Goal: Obtain resource: Download file/media

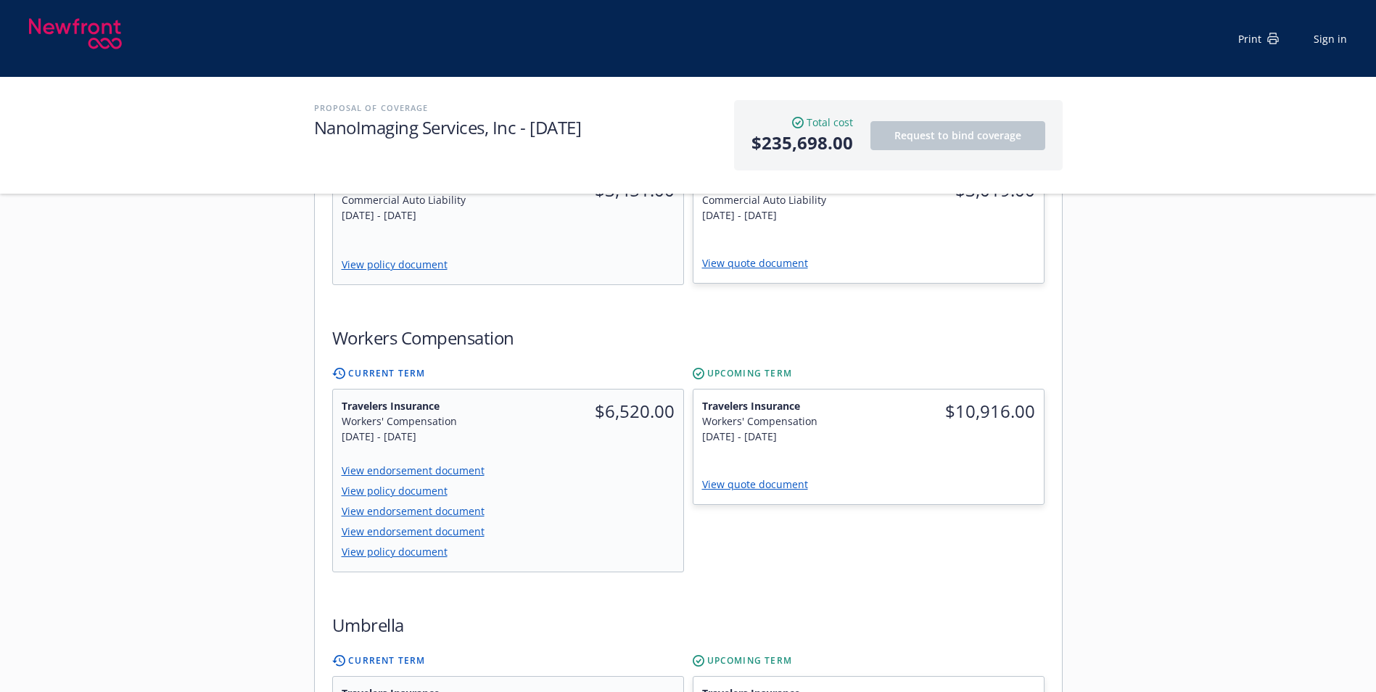
scroll to position [798, 0]
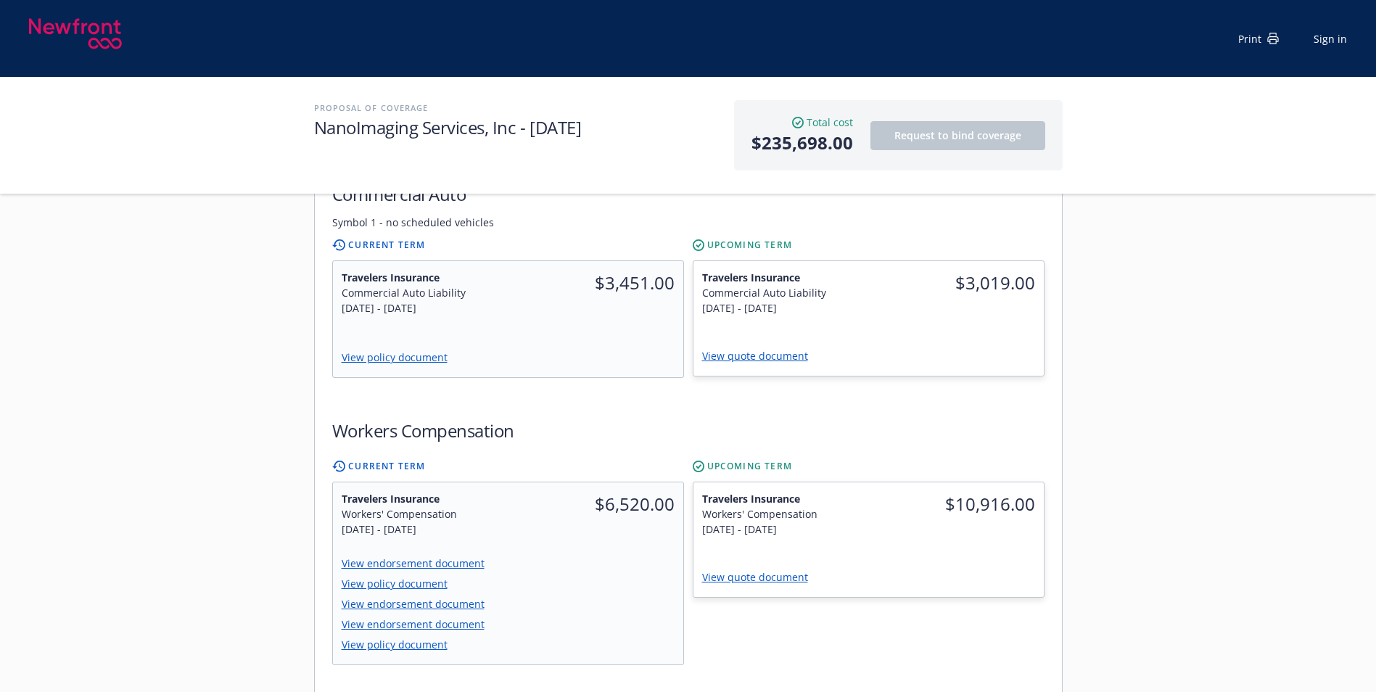
scroll to position [1088, 0]
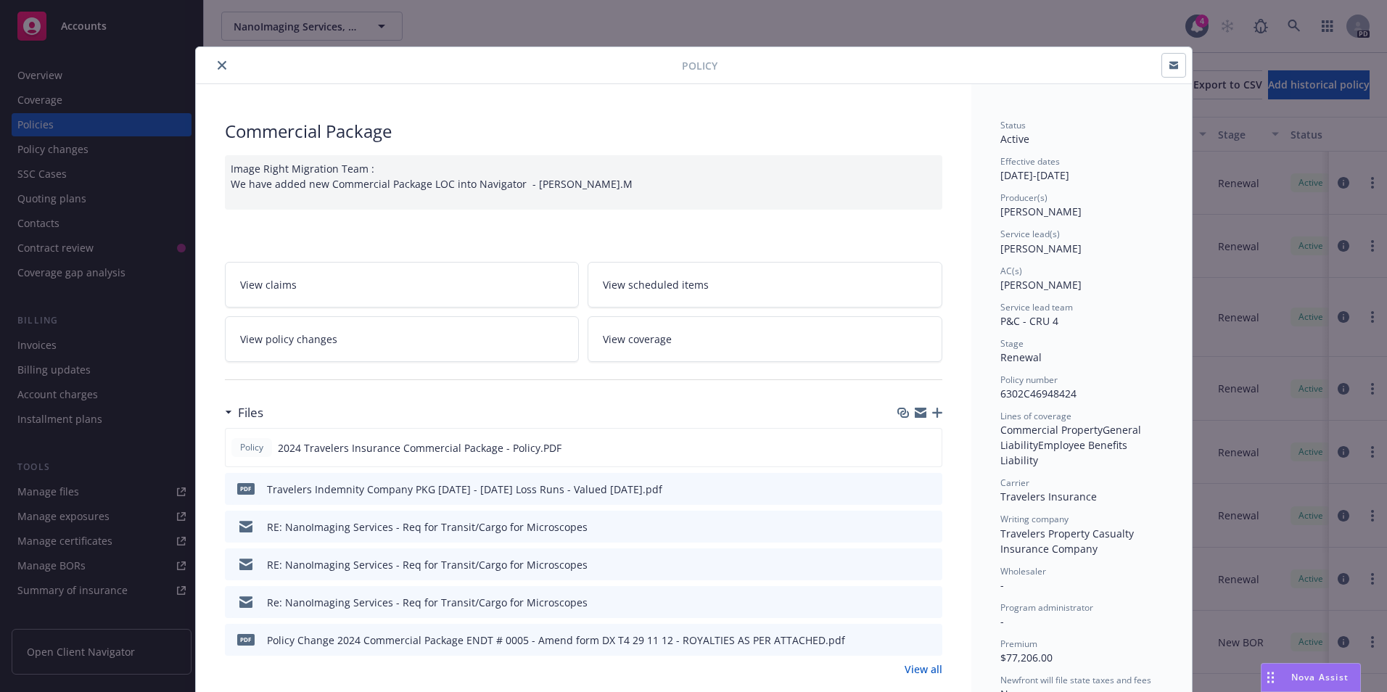
click at [218, 67] on icon "close" at bounding box center [222, 65] width 9 height 9
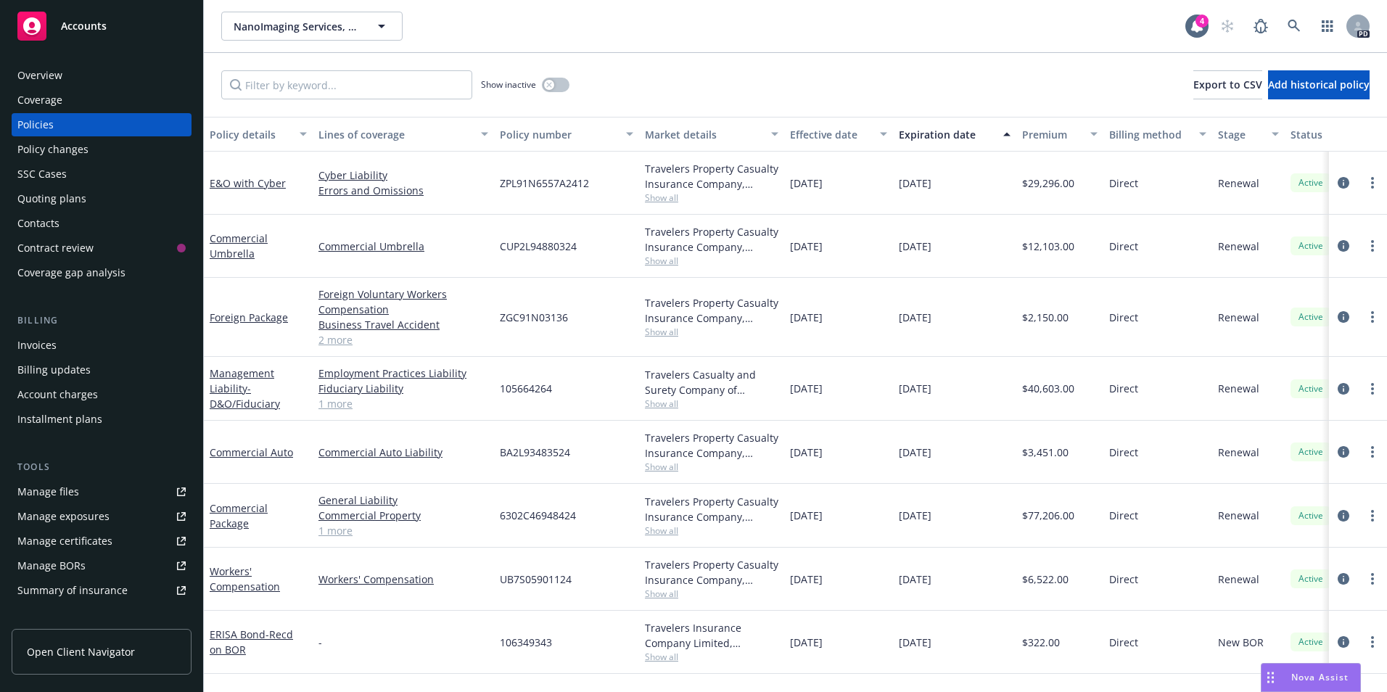
click at [96, 27] on span "Accounts" at bounding box center [84, 26] width 46 height 12
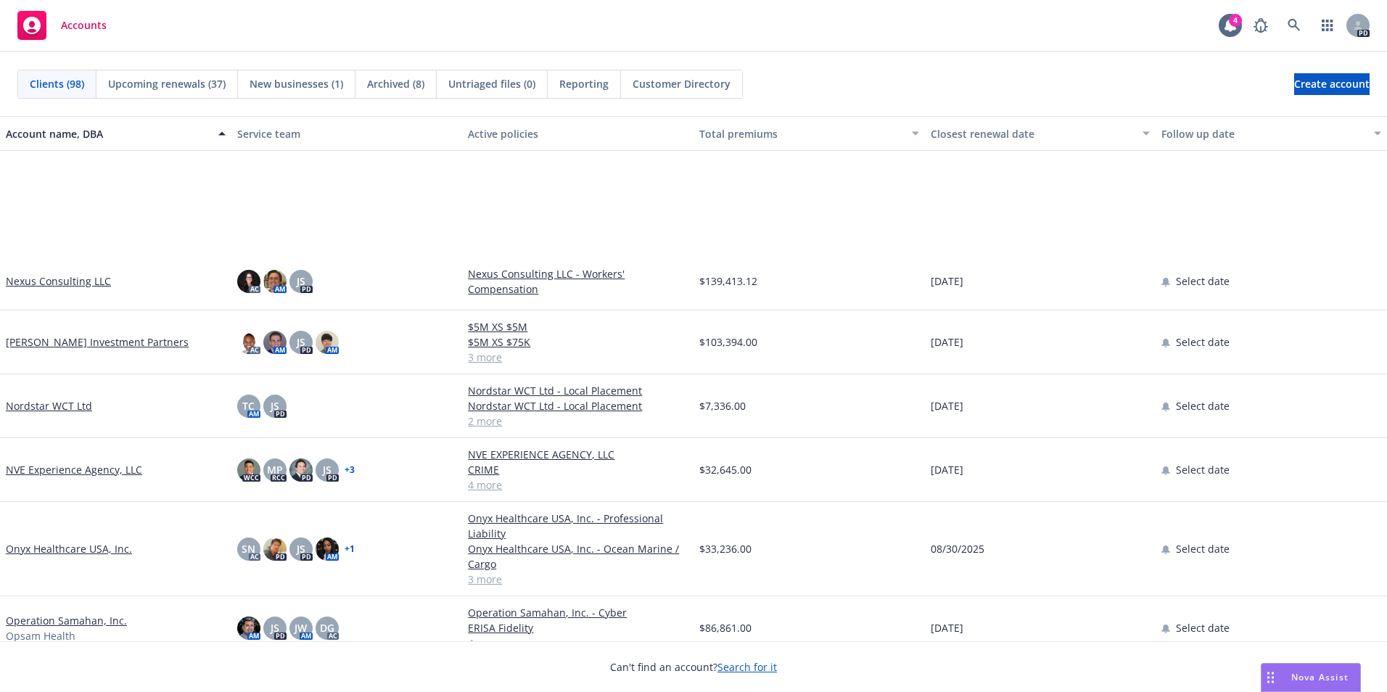
scroll to position [3555, 0]
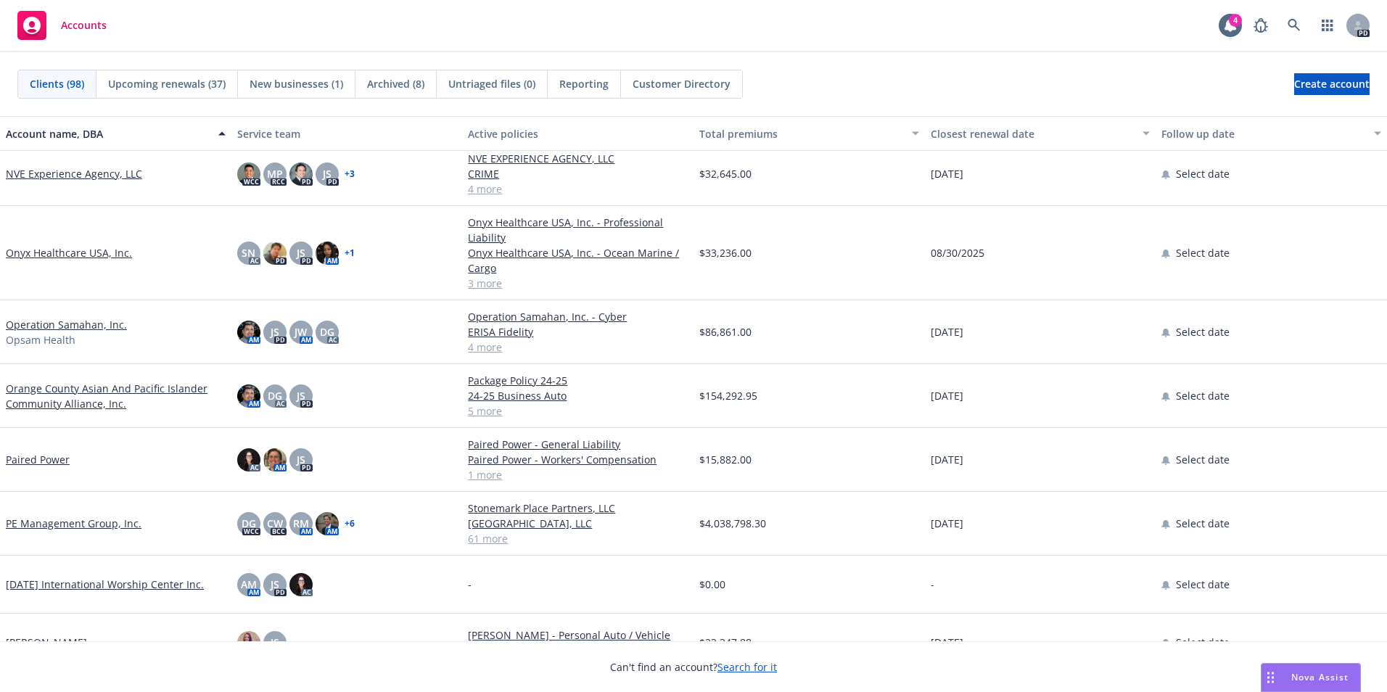
click at [57, 460] on link "Paired Power" at bounding box center [38, 459] width 64 height 15
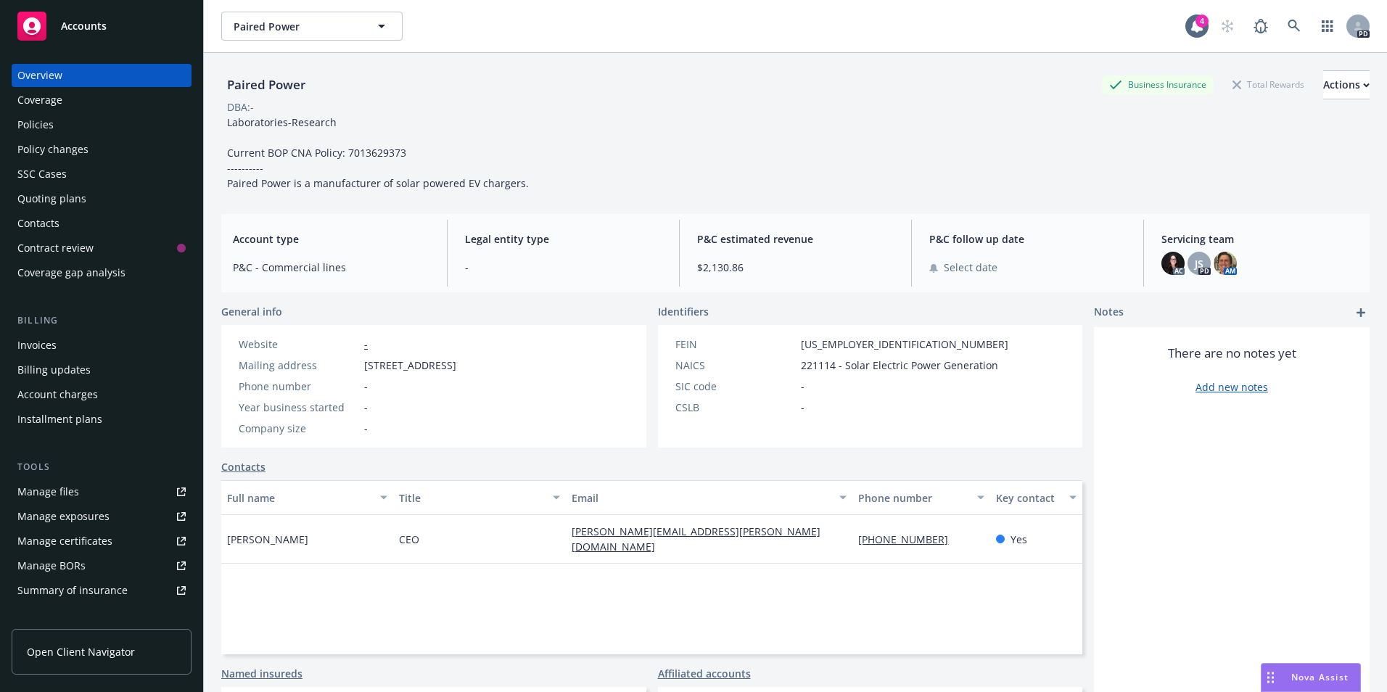
click at [62, 126] on div "Policies" at bounding box center [101, 124] width 168 height 23
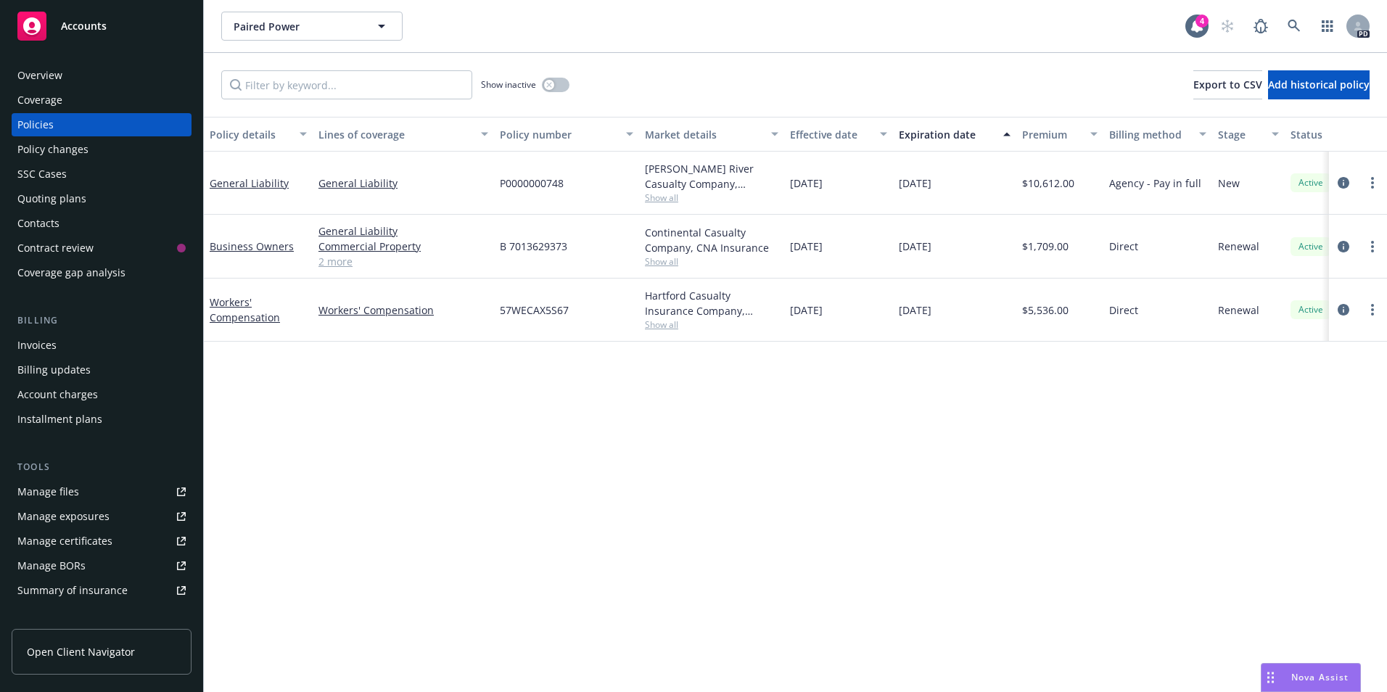
click at [118, 22] on div "Accounts" at bounding box center [101, 26] width 168 height 29
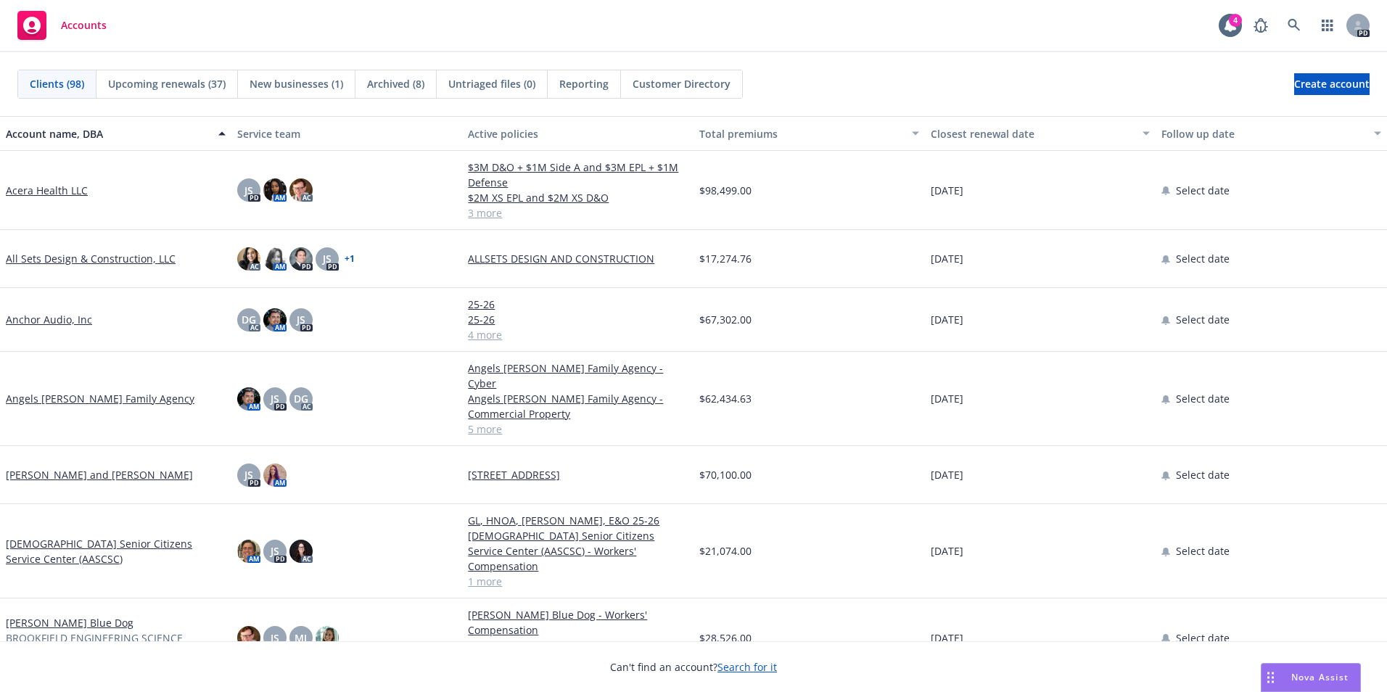
click at [80, 31] on span "Accounts" at bounding box center [84, 26] width 46 height 12
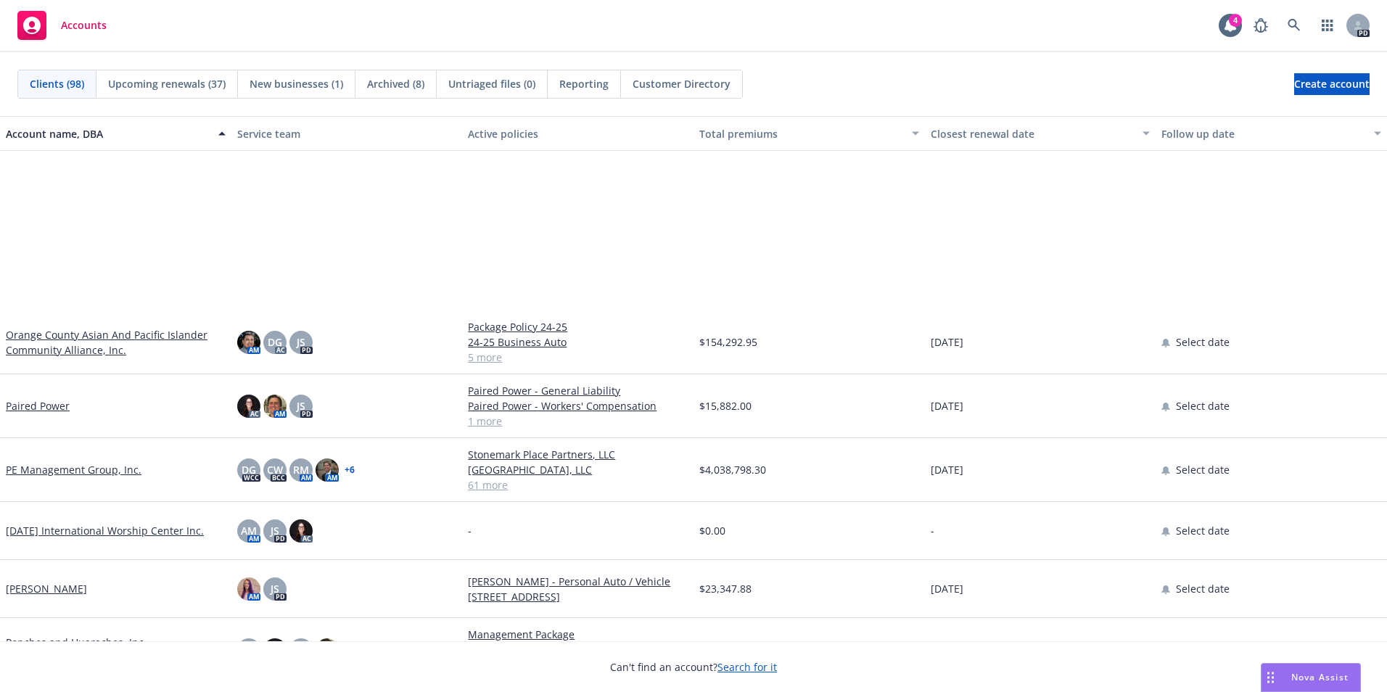
scroll to position [3773, 0]
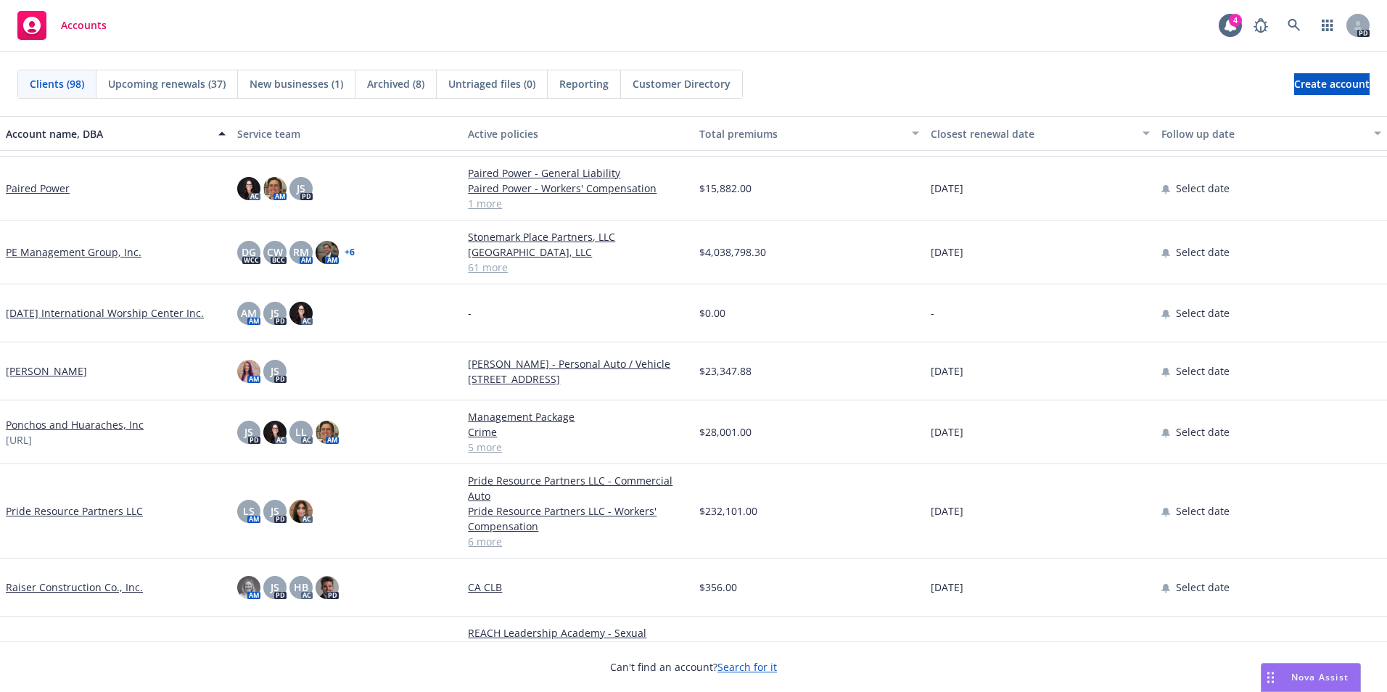
click at [29, 181] on link "Paired Power" at bounding box center [38, 188] width 64 height 15
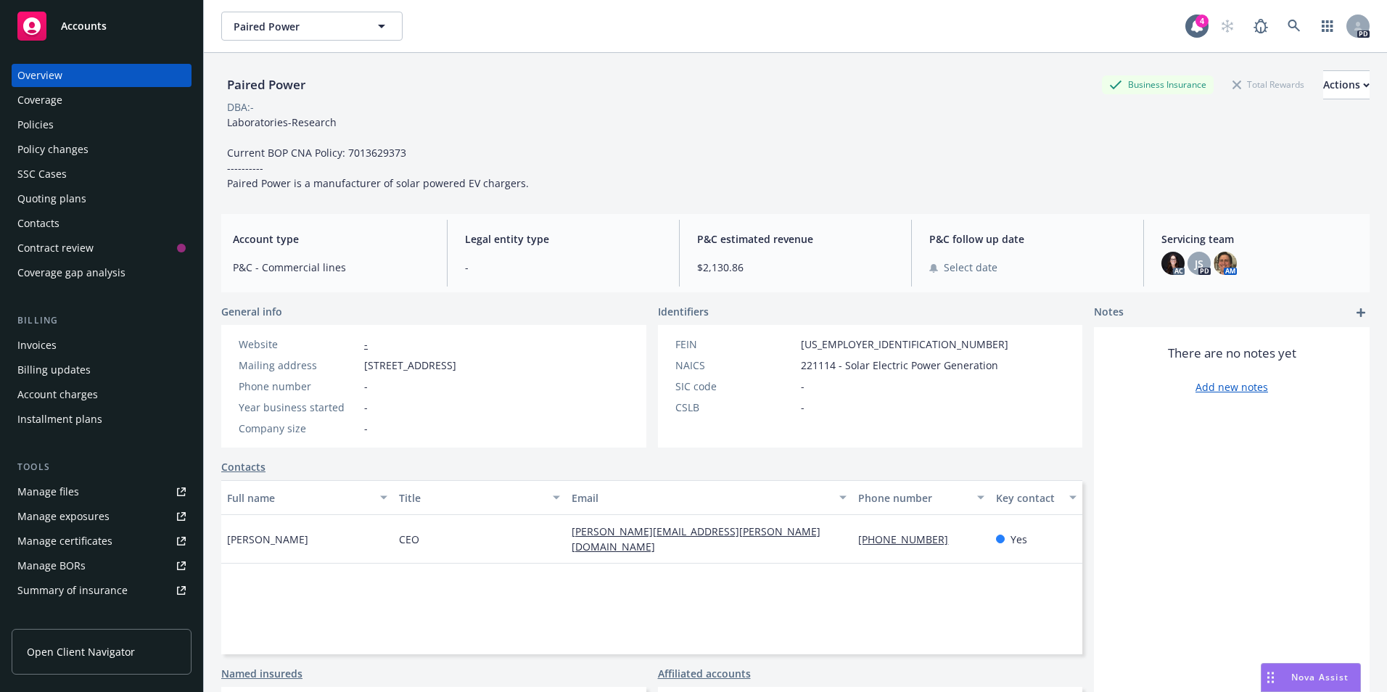
click at [56, 125] on div "Policies" at bounding box center [101, 124] width 168 height 23
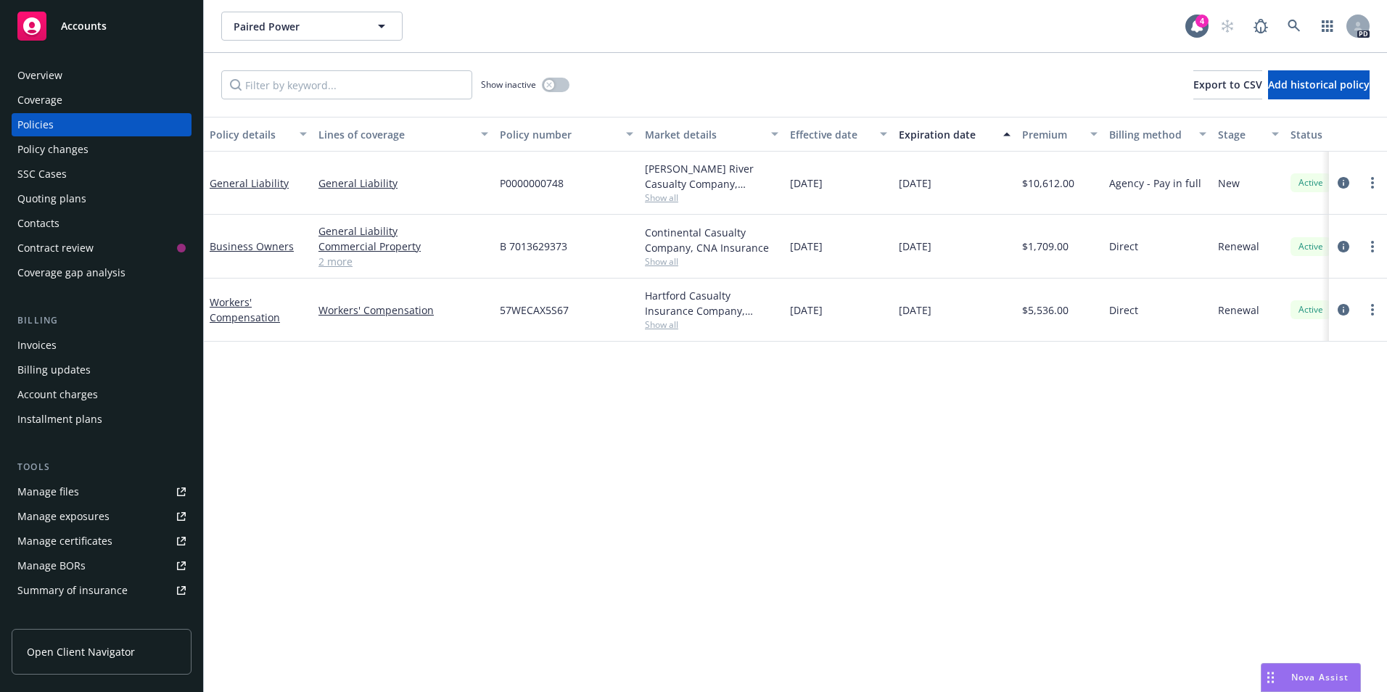
click at [345, 264] on link "2 more" at bounding box center [403, 261] width 170 height 15
click at [104, 17] on div "Accounts" at bounding box center [101, 26] width 168 height 29
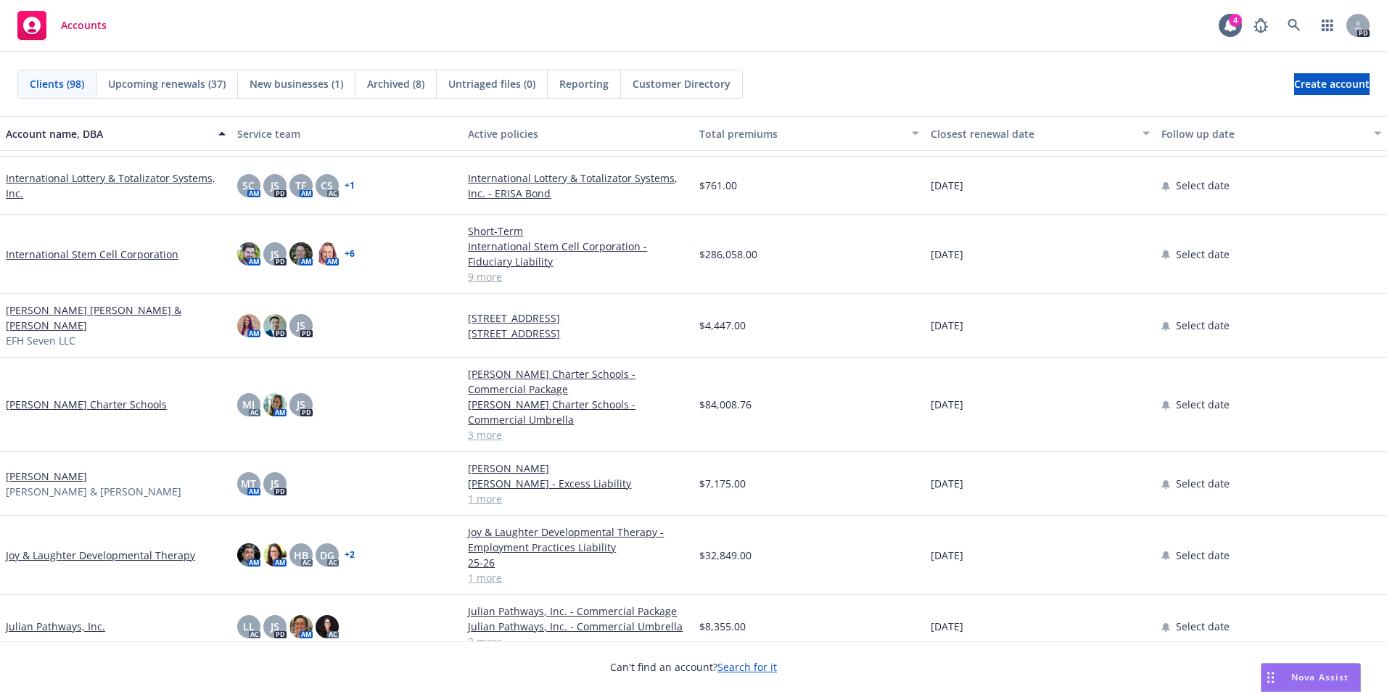
scroll to position [1886, 0]
click at [73, 398] on link "[PERSON_NAME] Charter Schools" at bounding box center [86, 405] width 161 height 15
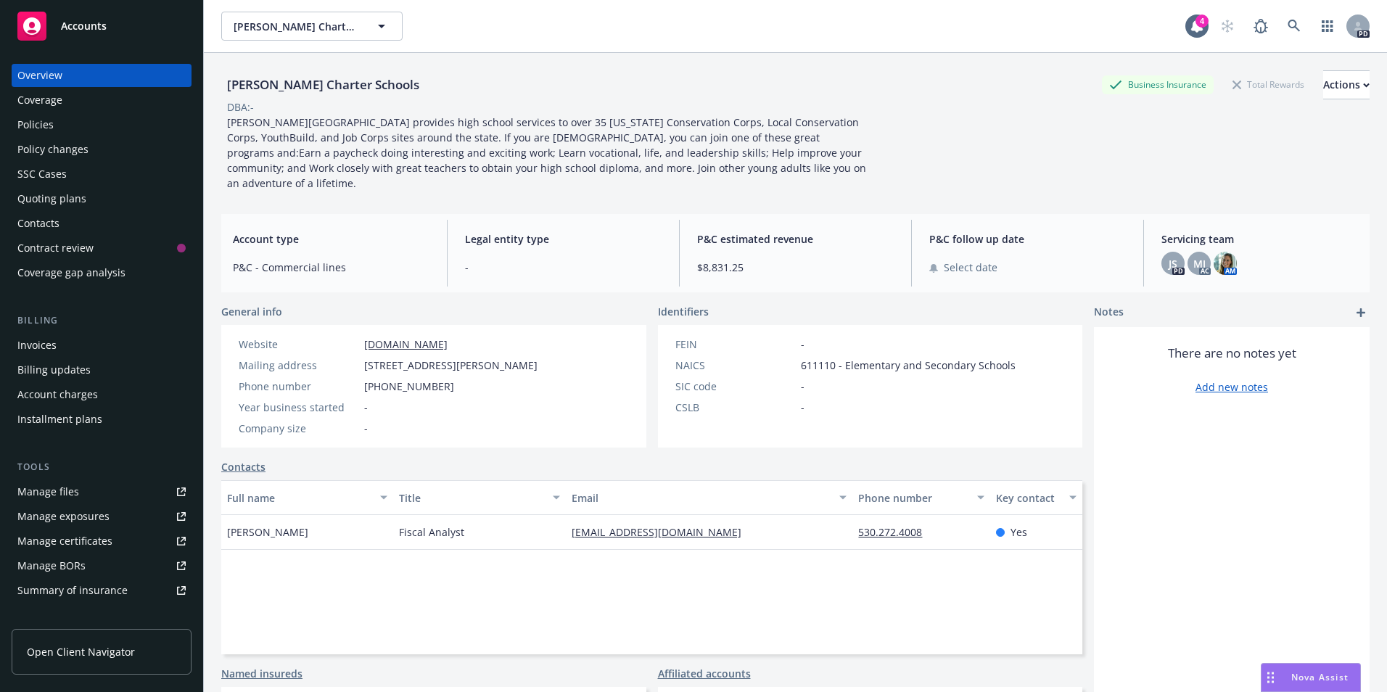
click at [59, 120] on div "Policies" at bounding box center [101, 124] width 168 height 23
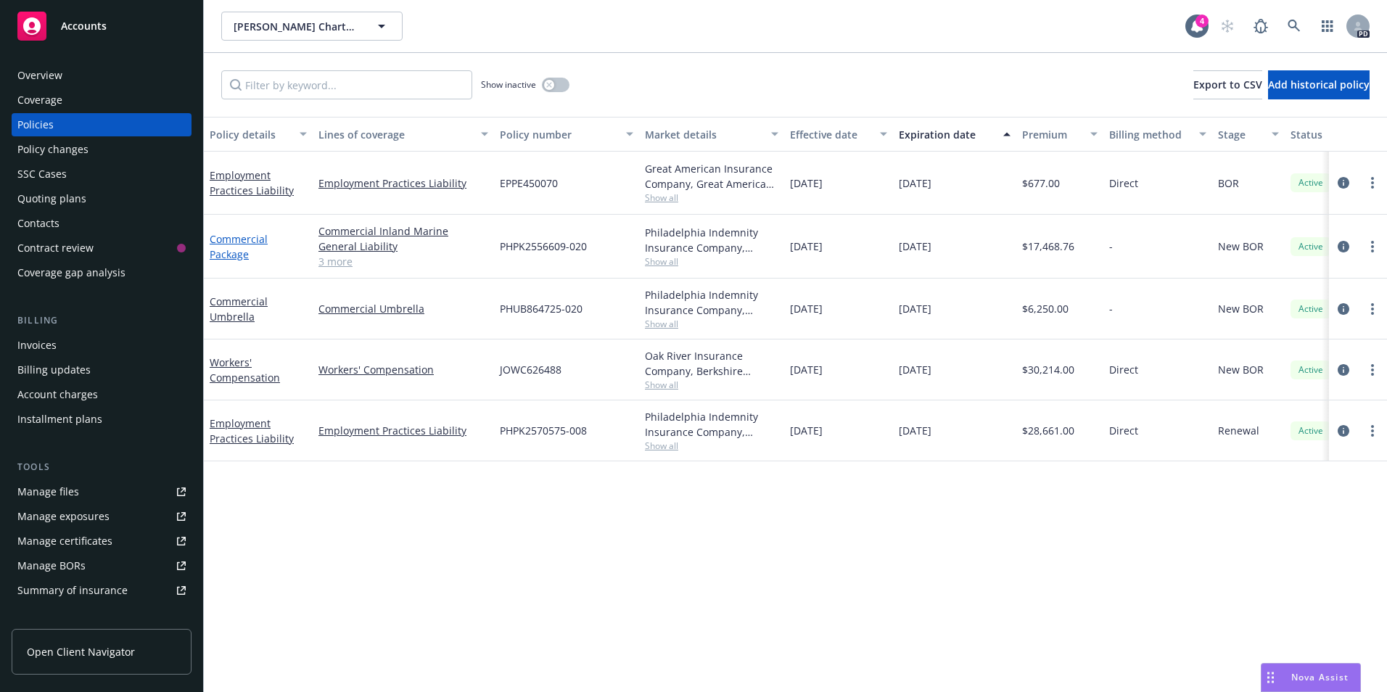
click at [225, 255] on link "Commercial Package" at bounding box center [239, 246] width 58 height 29
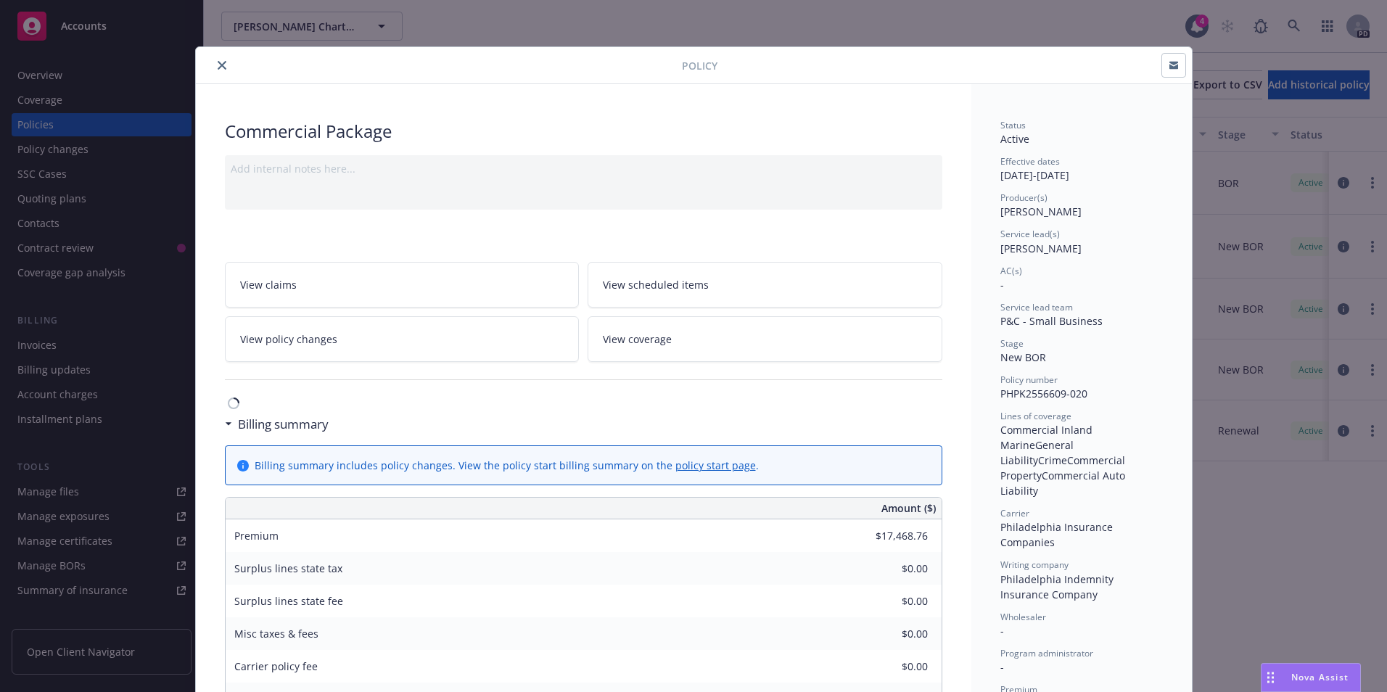
click at [218, 64] on icon "close" at bounding box center [222, 65] width 9 height 9
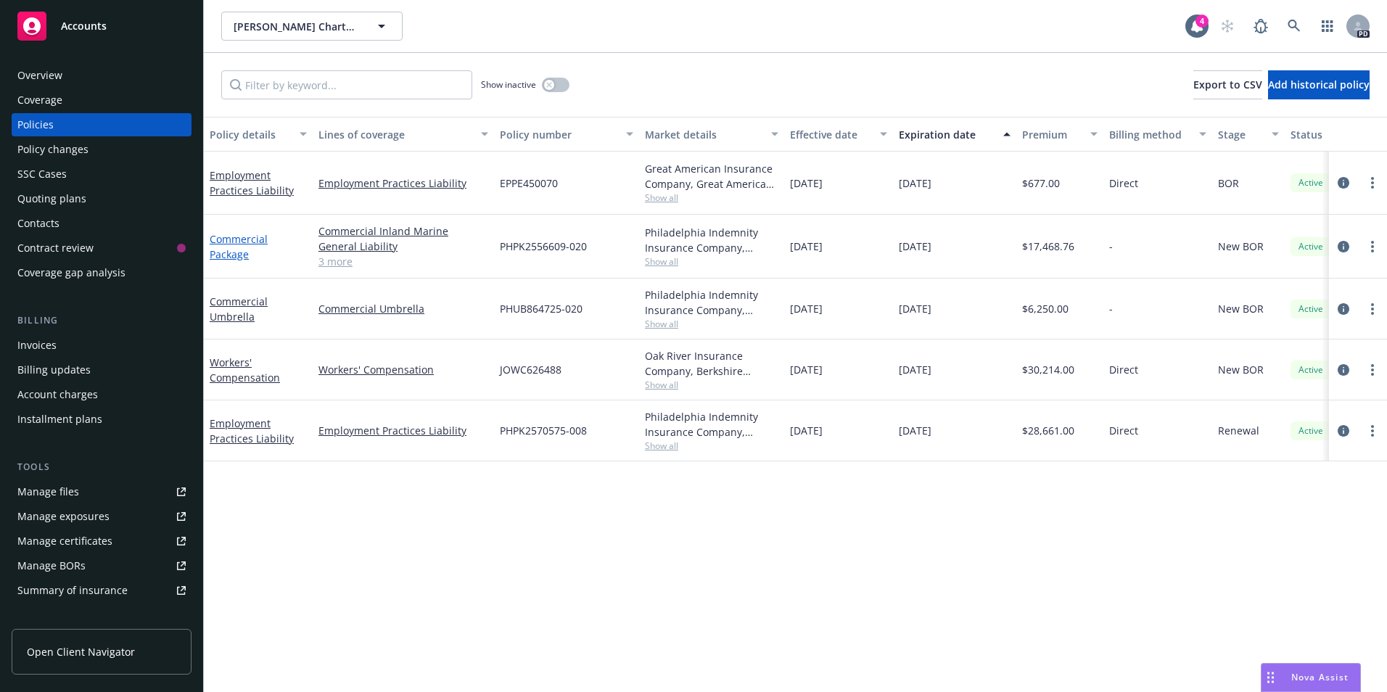
click at [234, 253] on link "Commercial Package" at bounding box center [239, 246] width 58 height 29
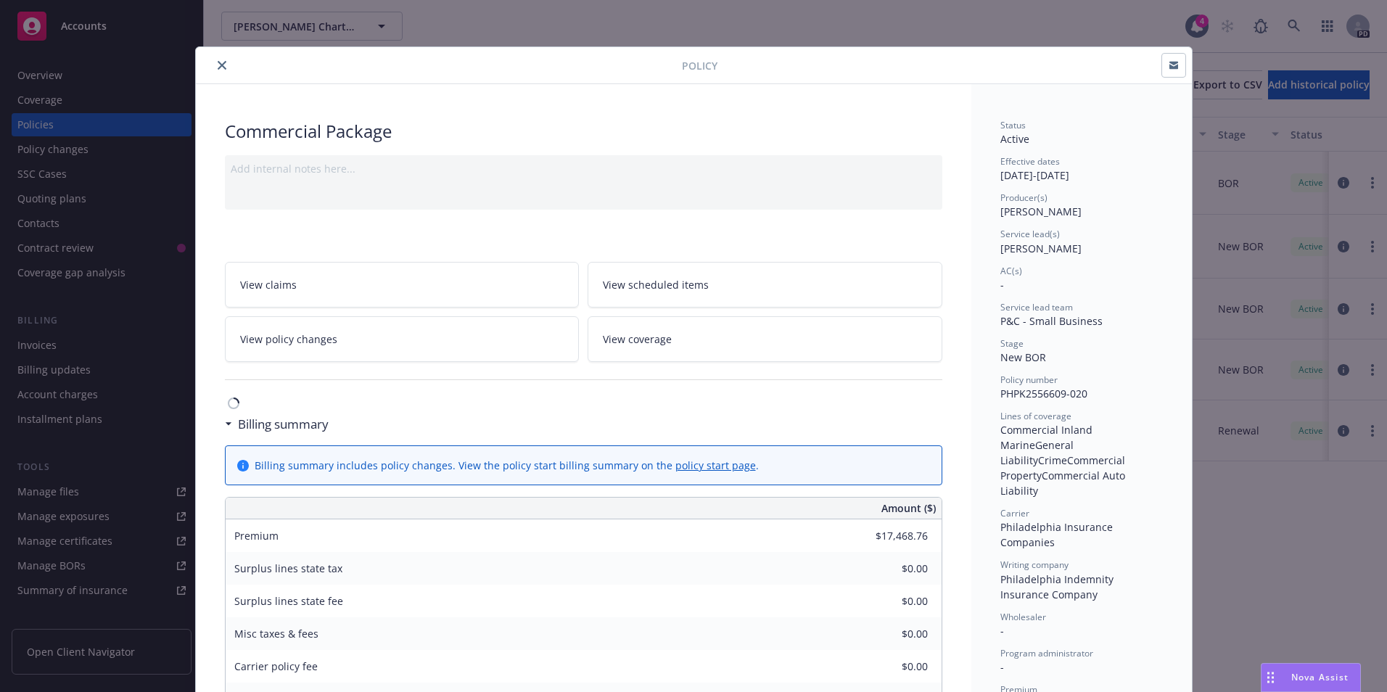
click at [66, 123] on div "Policy Commercial Package Add internal notes here... View claims View scheduled…" at bounding box center [693, 346] width 1387 height 692
click at [215, 60] on button "close" at bounding box center [221, 65] width 17 height 17
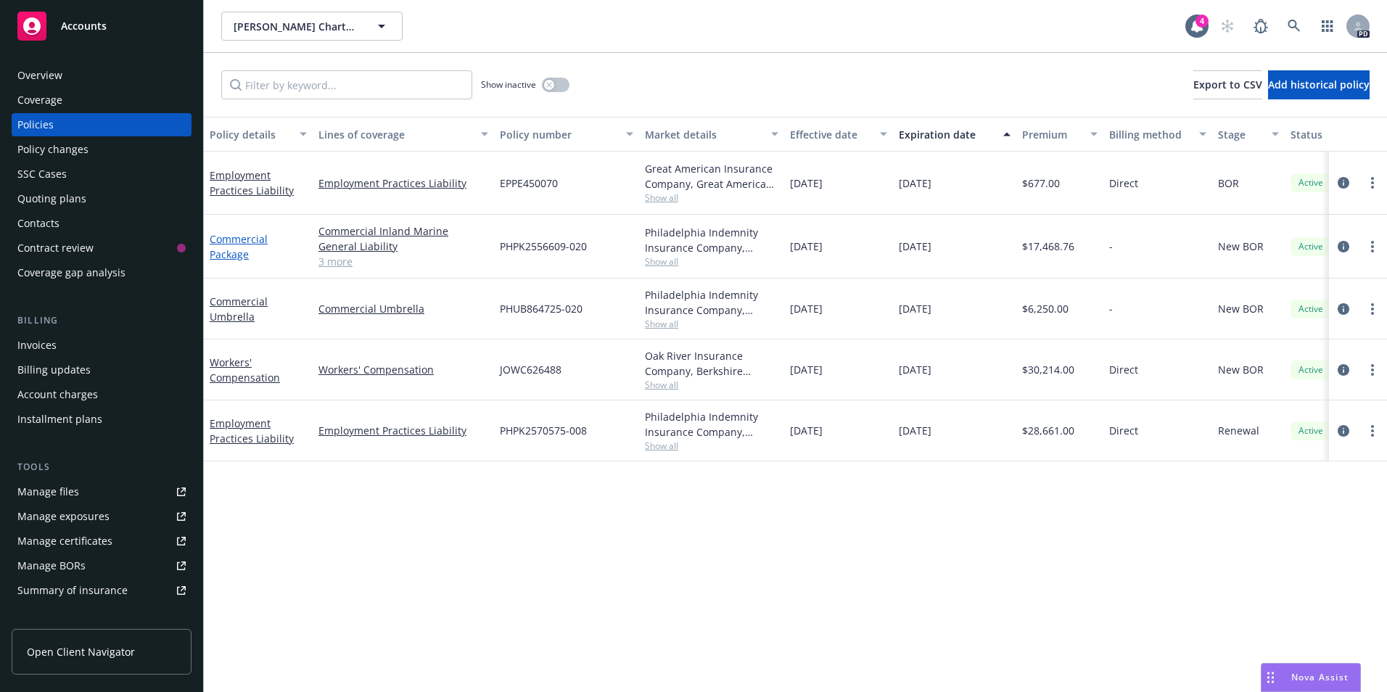
click at [226, 254] on link "Commercial Package" at bounding box center [239, 246] width 58 height 29
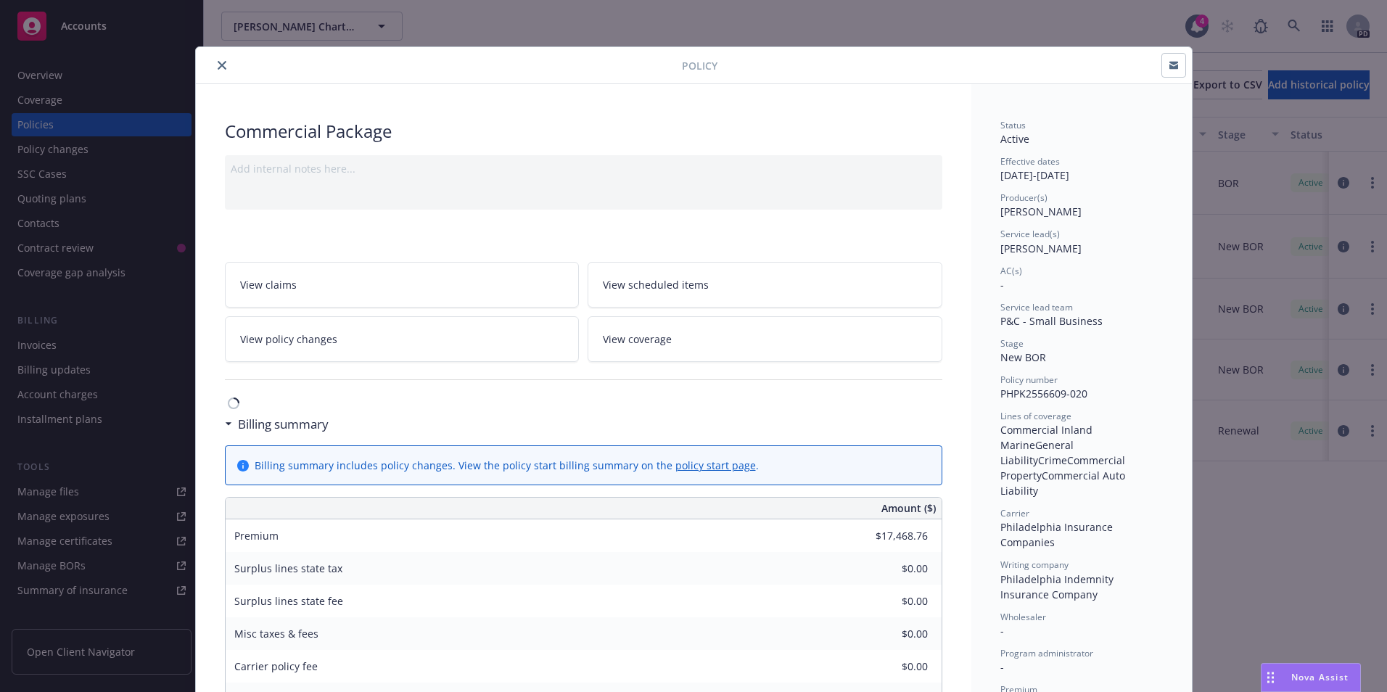
click at [213, 71] on button "close" at bounding box center [221, 65] width 17 height 17
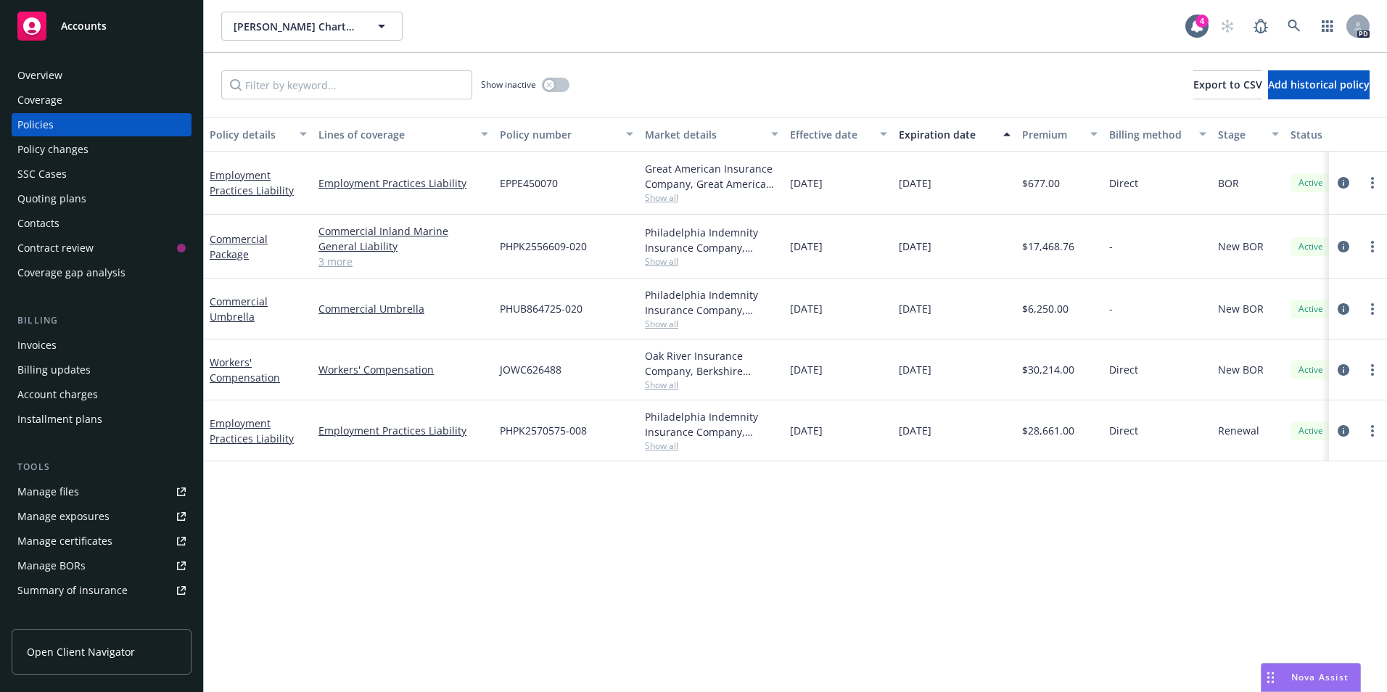
click at [86, 76] on div "Overview" at bounding box center [101, 75] width 168 height 23
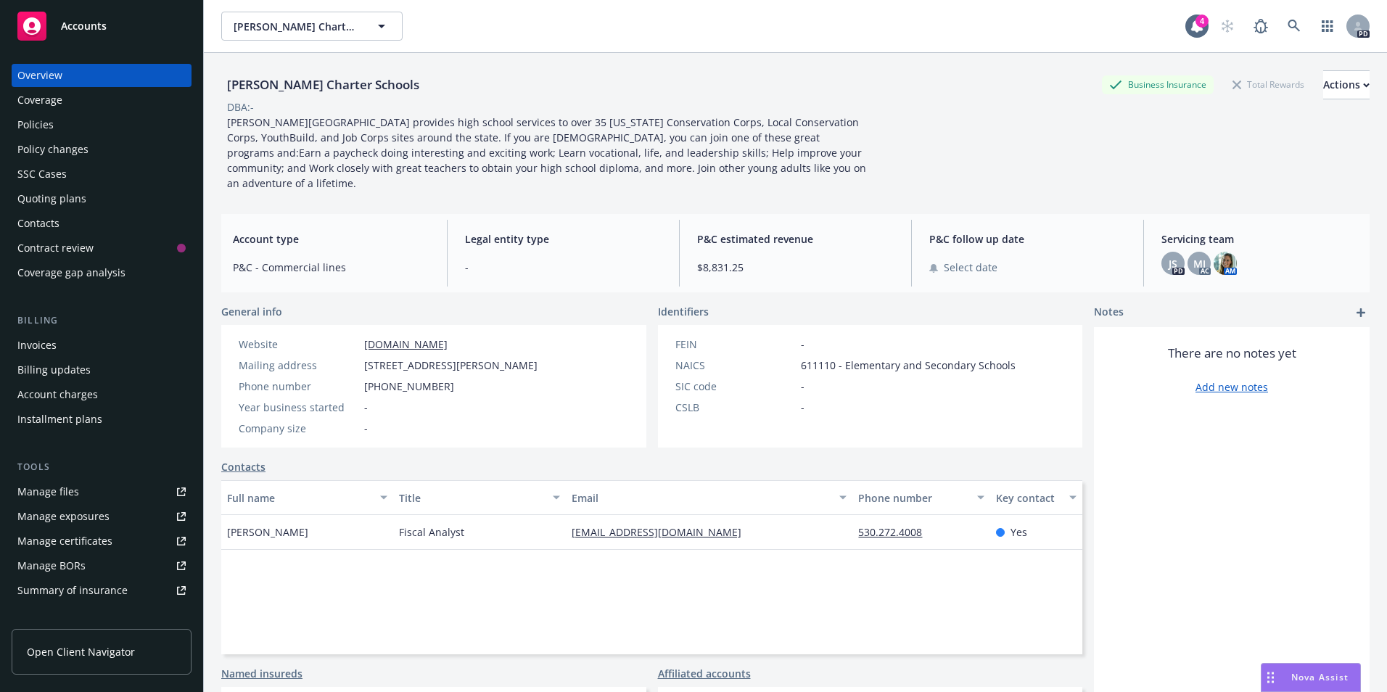
click at [42, 123] on div "Policies" at bounding box center [35, 124] width 36 height 23
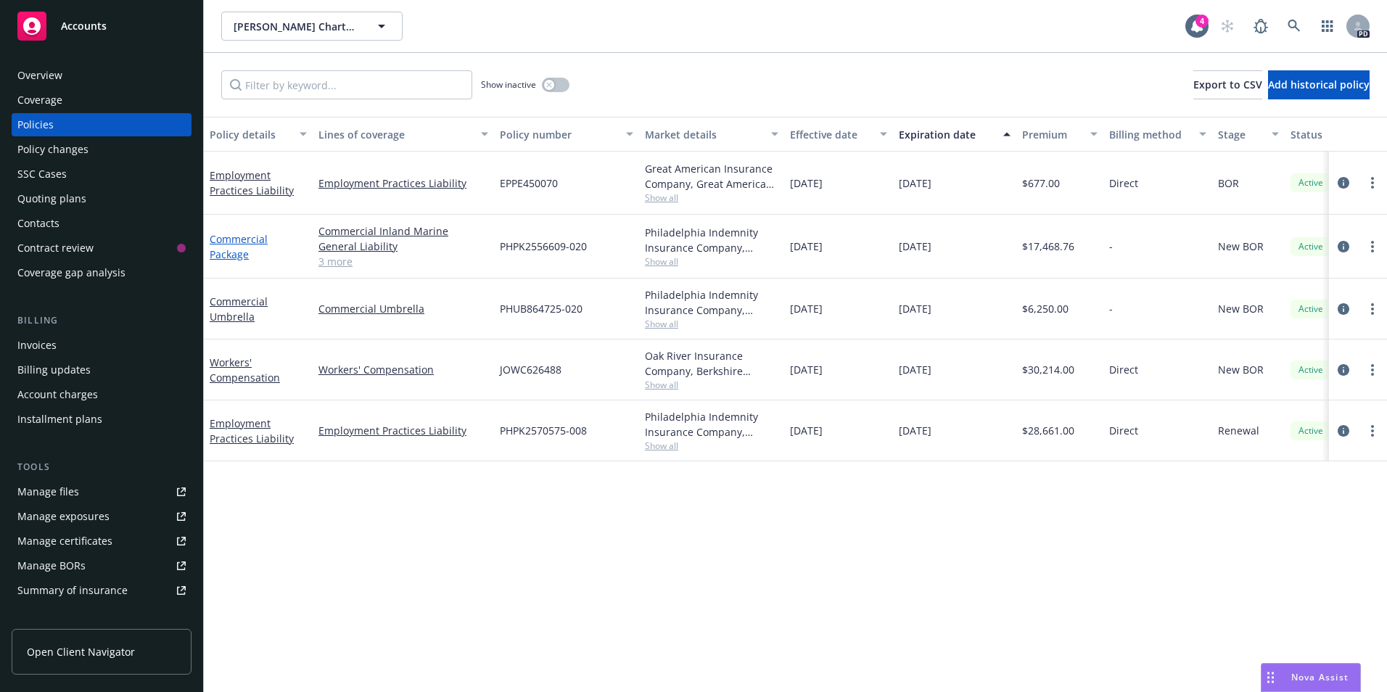
click at [228, 245] on link "Commercial Package" at bounding box center [239, 246] width 58 height 29
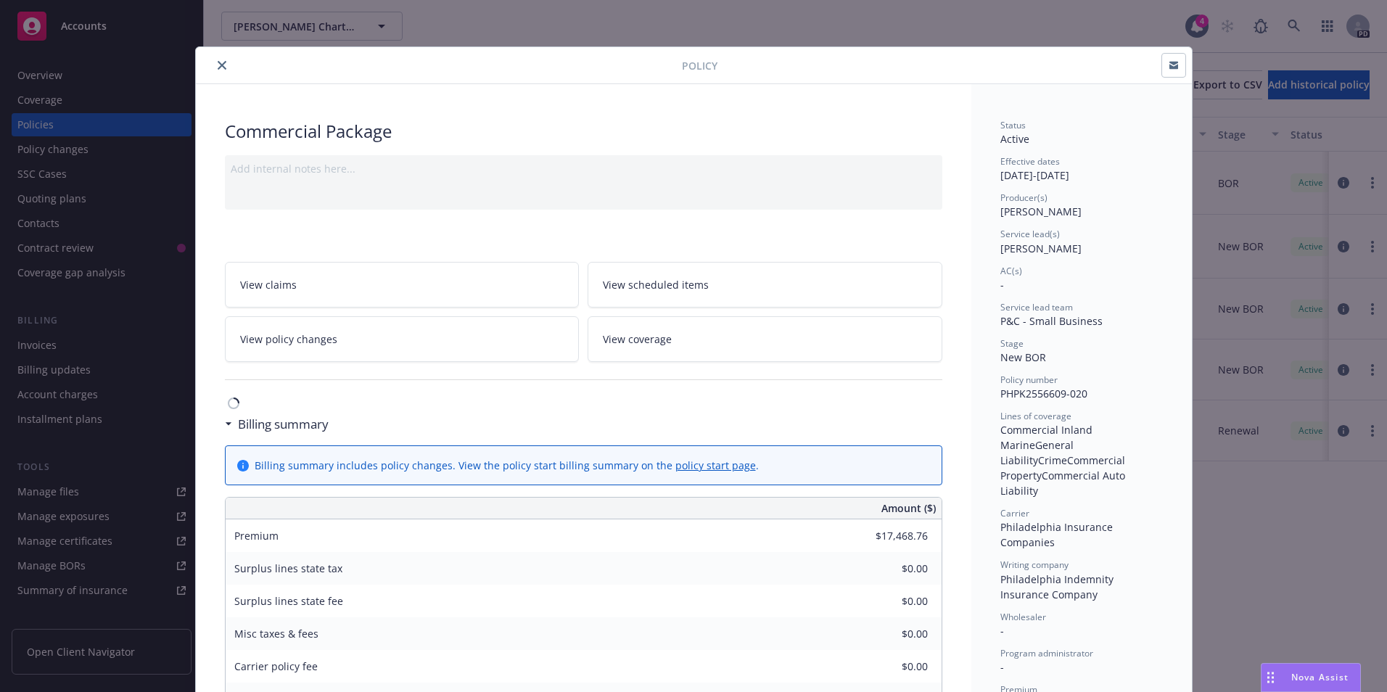
click at [651, 347] on link "View coverage" at bounding box center [765, 339] width 355 height 46
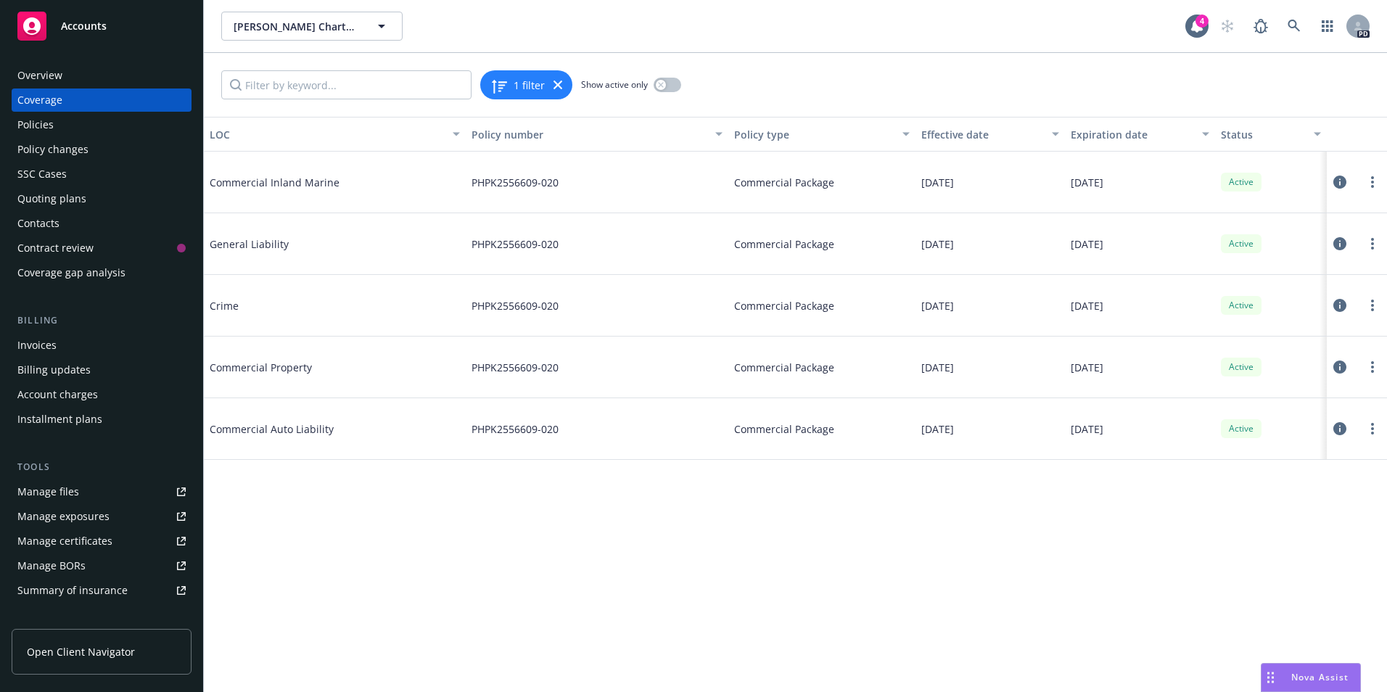
click at [43, 126] on div "Policies" at bounding box center [35, 124] width 36 height 23
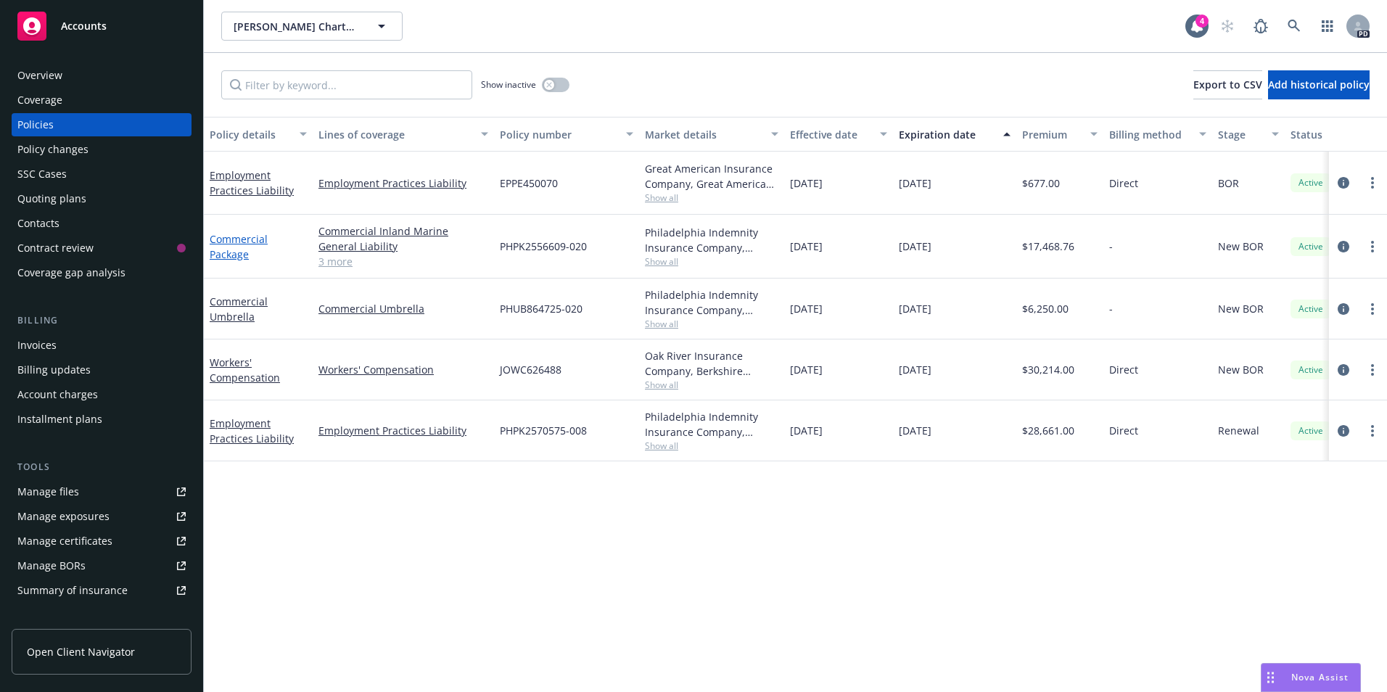
click at [236, 240] on link "Commercial Package" at bounding box center [239, 246] width 58 height 29
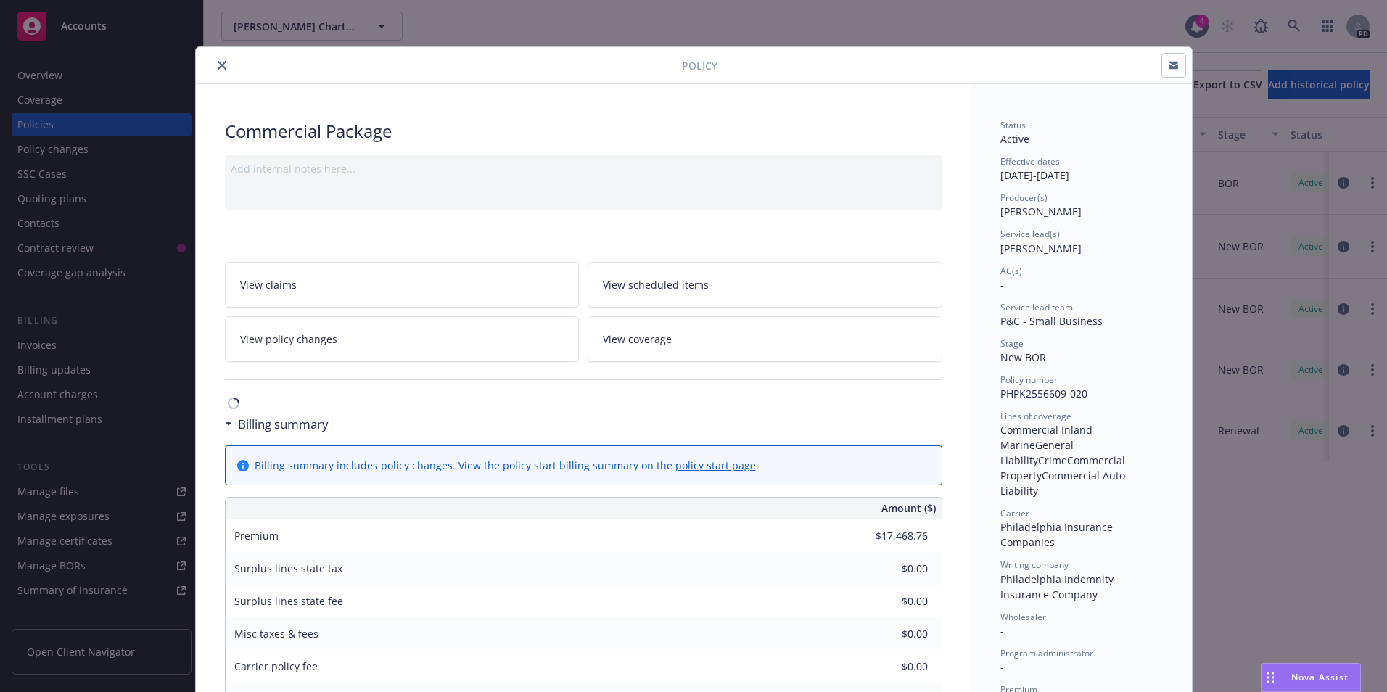
scroll to position [44, 0]
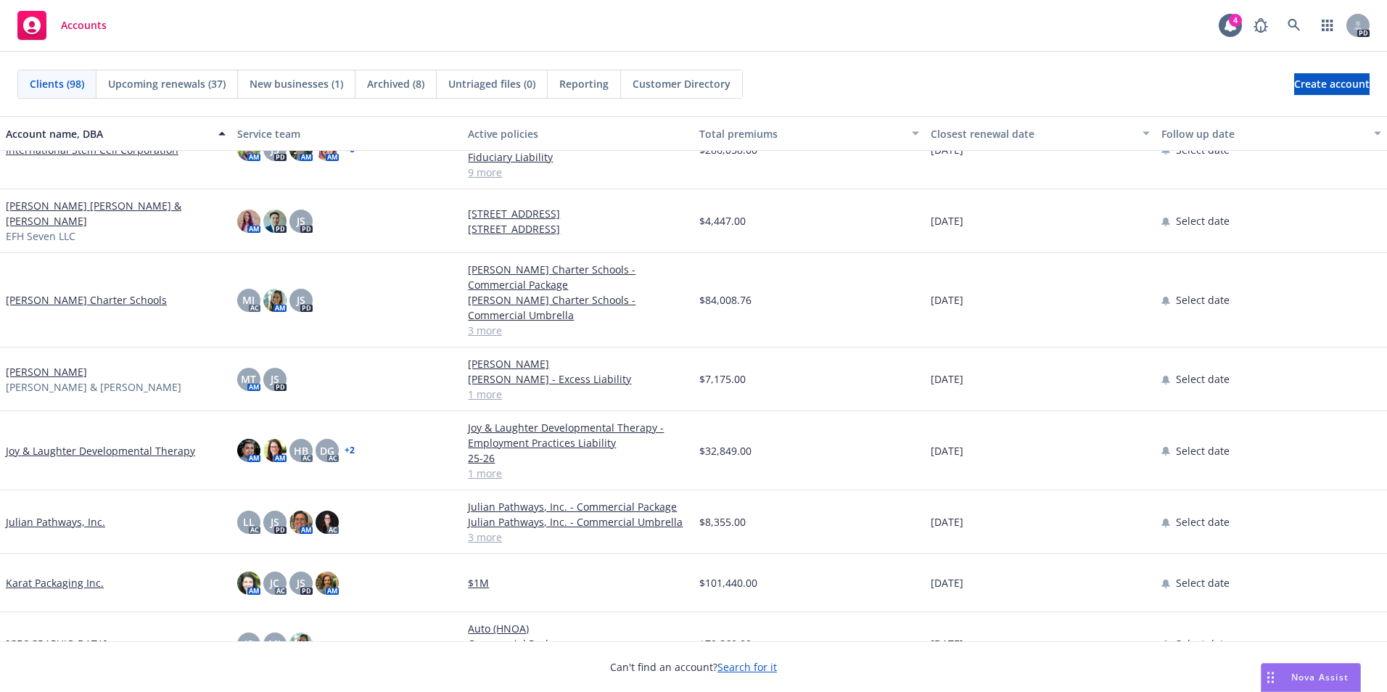
scroll to position [2104, 0]
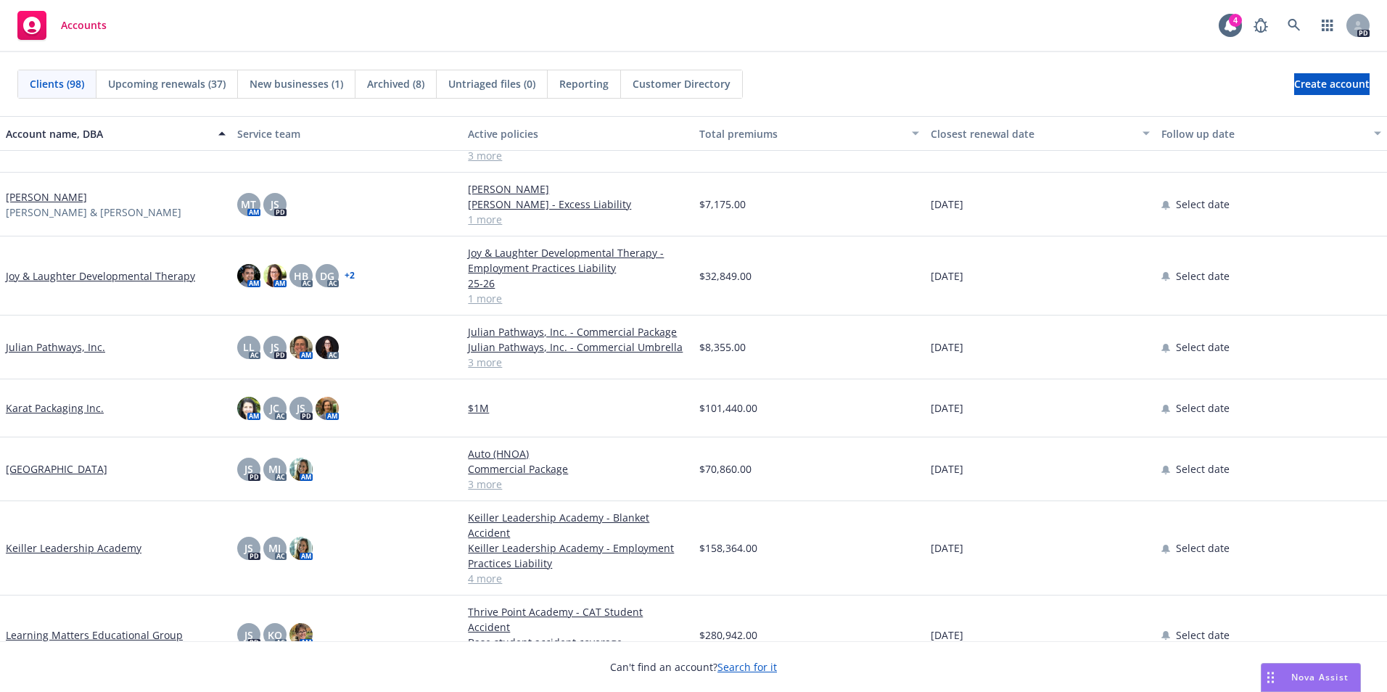
click at [74, 546] on link "Keiller Leadership Academy" at bounding box center [74, 547] width 136 height 15
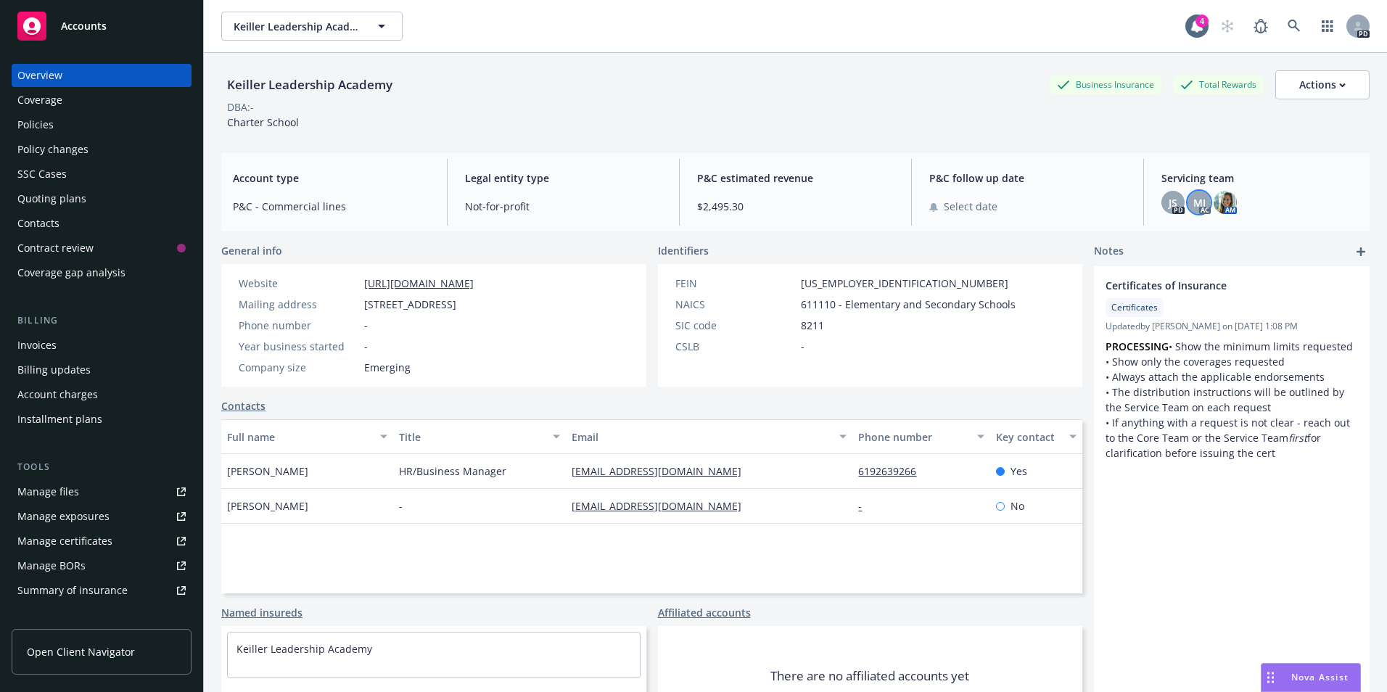
click at [1193, 205] on span "MJ" at bounding box center [1199, 202] width 12 height 15
click at [1214, 205] on img at bounding box center [1225, 202] width 23 height 23
click at [49, 126] on div "Policies" at bounding box center [35, 124] width 36 height 23
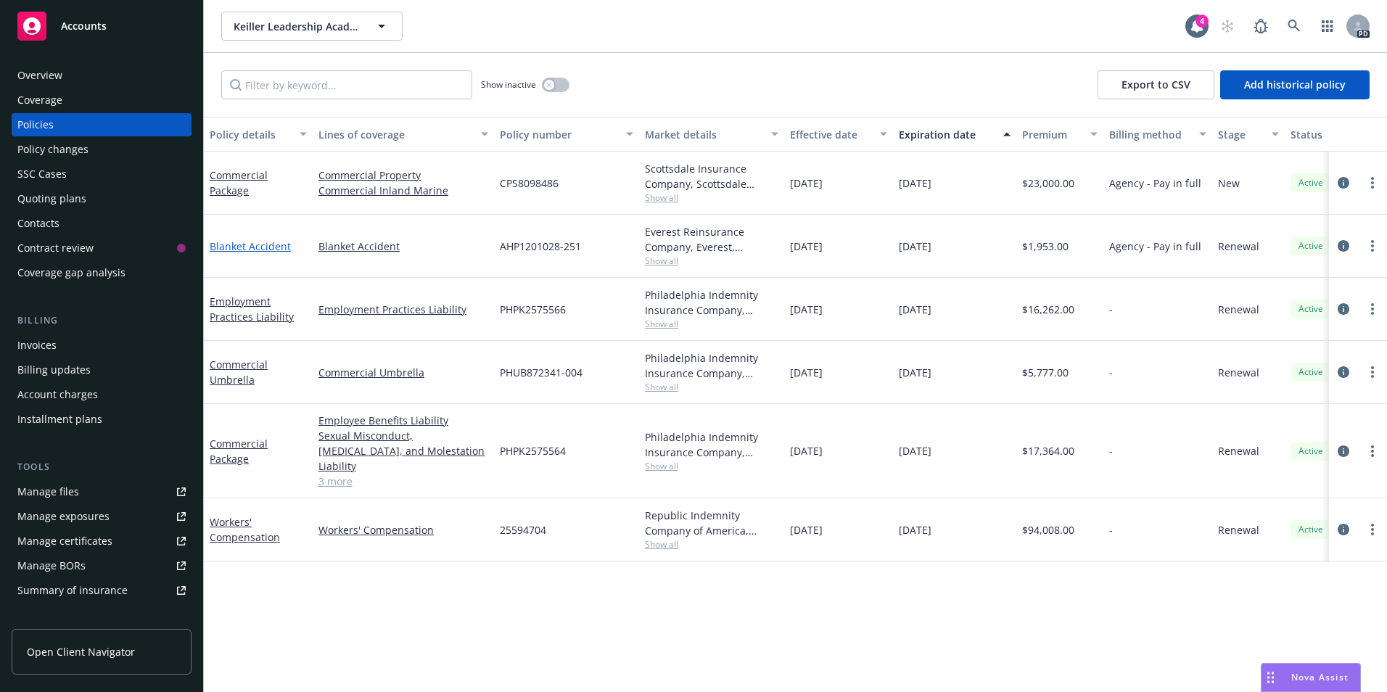
click at [249, 247] on link "Blanket Accident" at bounding box center [250, 246] width 81 height 14
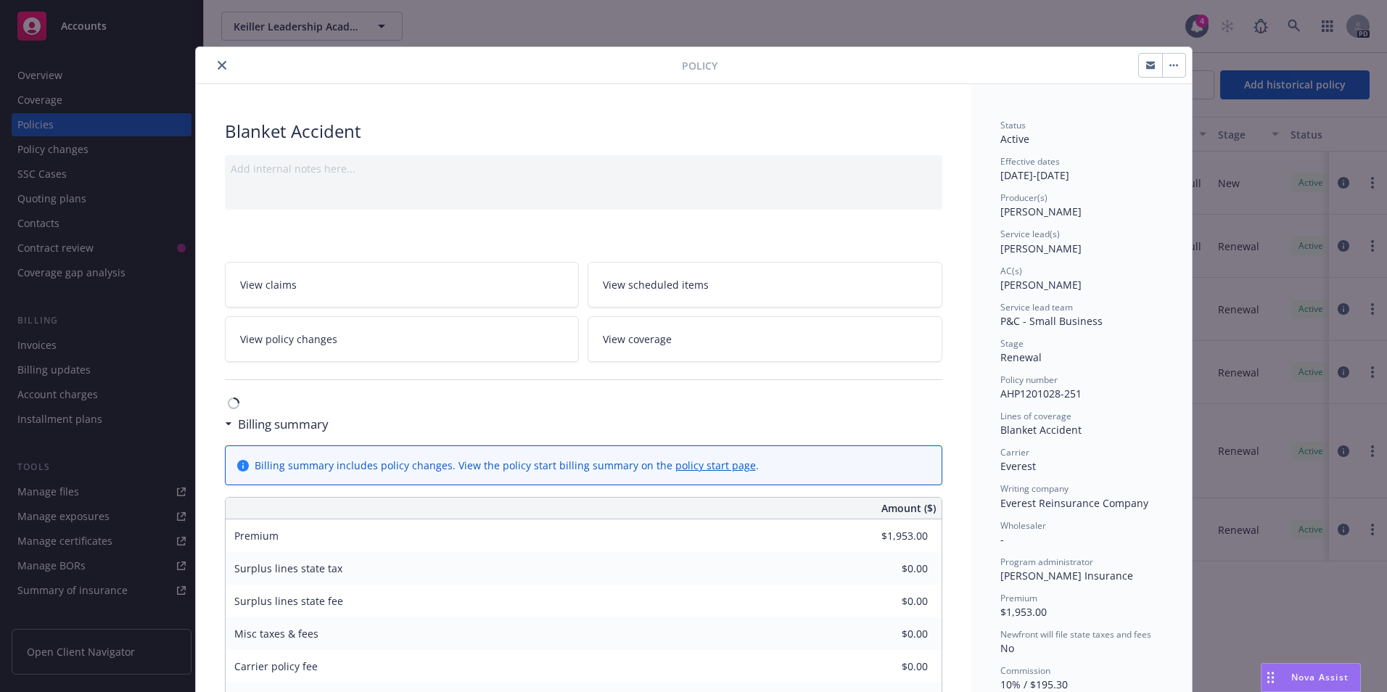
click at [675, 460] on link "policy start page" at bounding box center [715, 466] width 81 height 14
click at [315, 347] on link "View policy changes" at bounding box center [402, 339] width 355 height 46
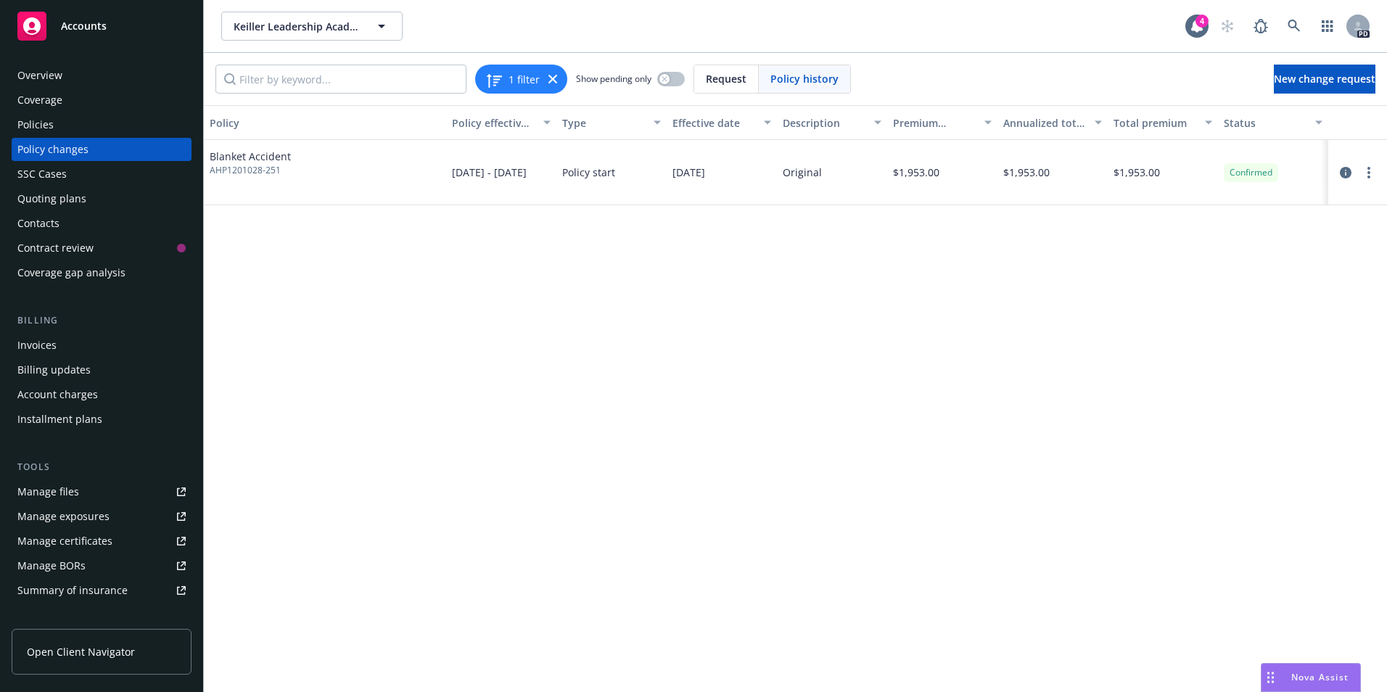
click at [234, 168] on span "AHP1201028-251" at bounding box center [250, 170] width 81 height 13
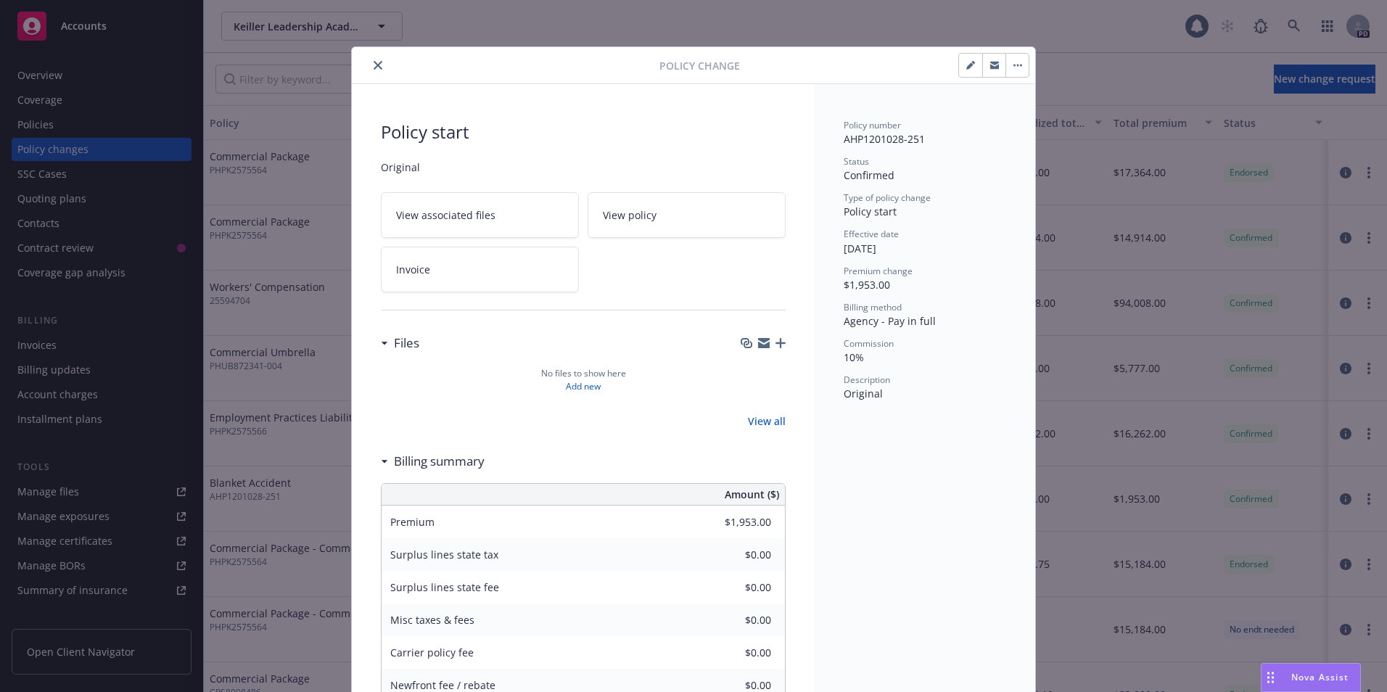
scroll to position [21, 0]
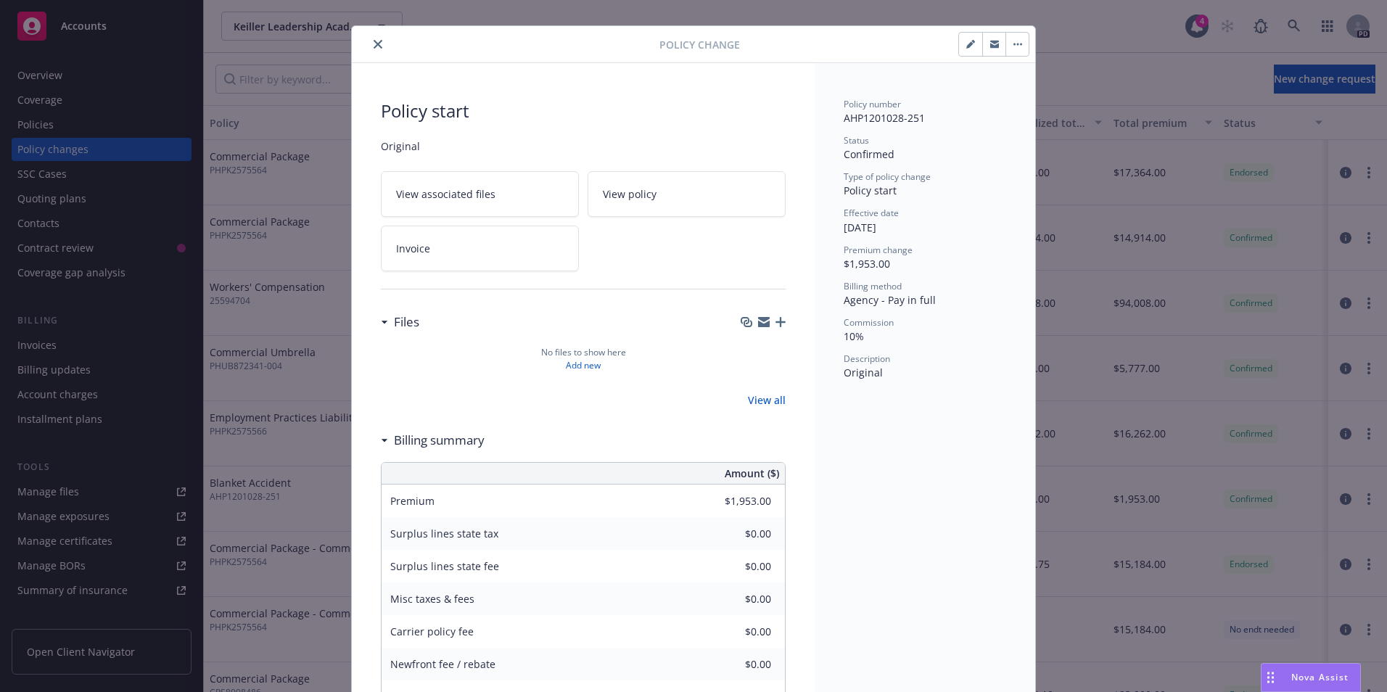
click at [755, 403] on link "View all" at bounding box center [767, 399] width 38 height 15
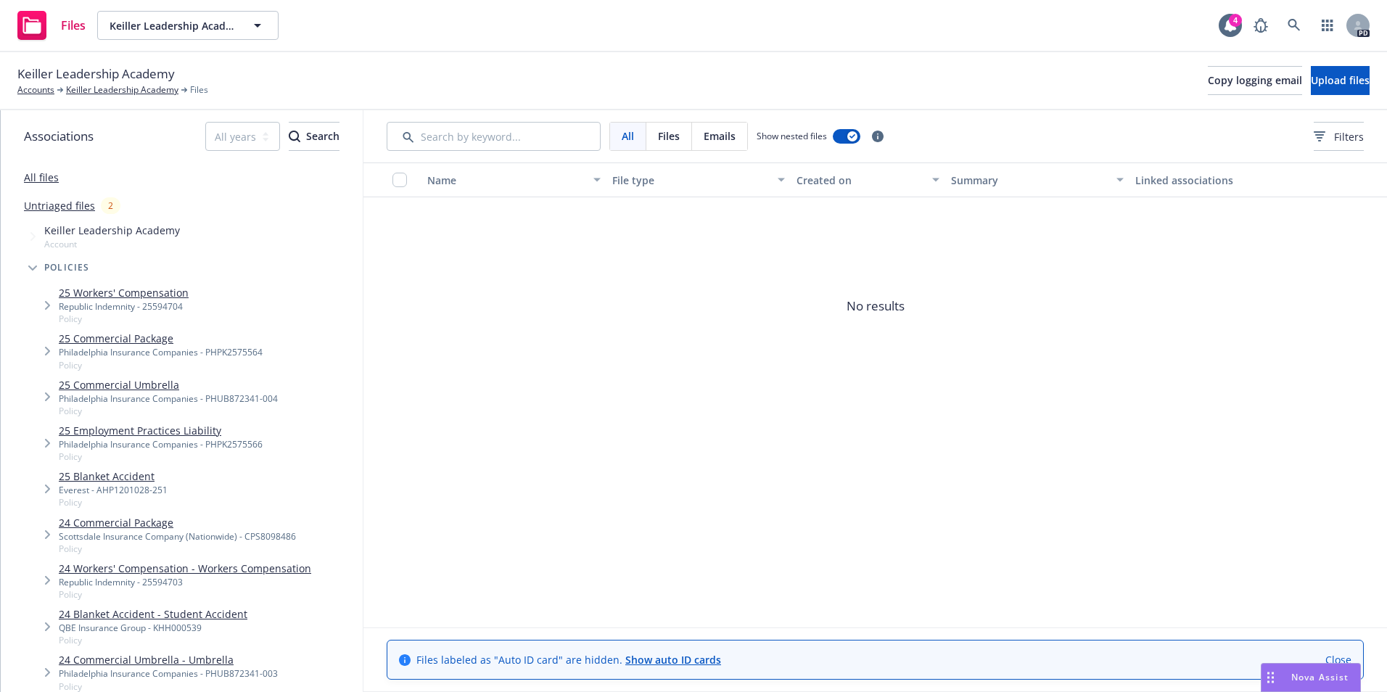
click at [123, 479] on link "25 Blanket Accident" at bounding box center [113, 476] width 109 height 15
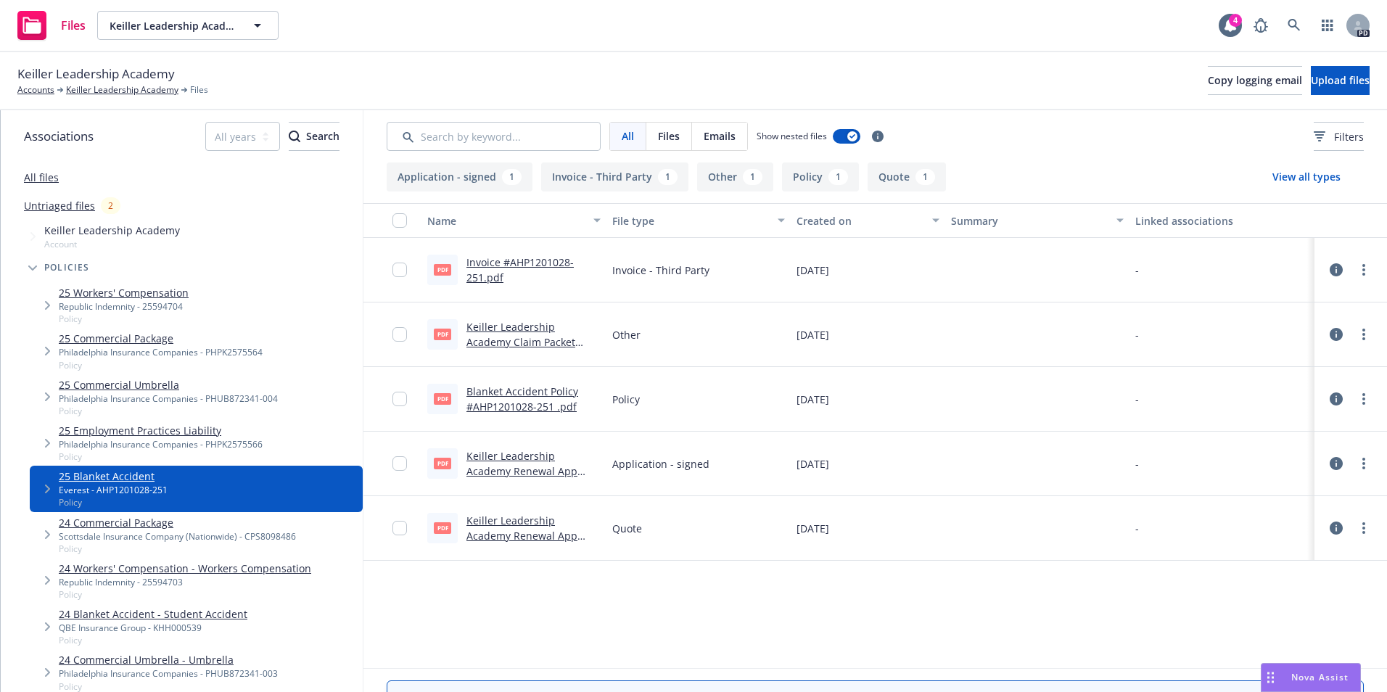
click at [512, 392] on link "Blanket Accident Policy #AHP1201028-251 .pdf" at bounding box center [522, 399] width 112 height 29
click at [517, 395] on link "Blanket Accident Policy #AHP1201028-251 .pdf" at bounding box center [522, 399] width 112 height 29
click at [395, 403] on input "checkbox" at bounding box center [399, 399] width 15 height 15
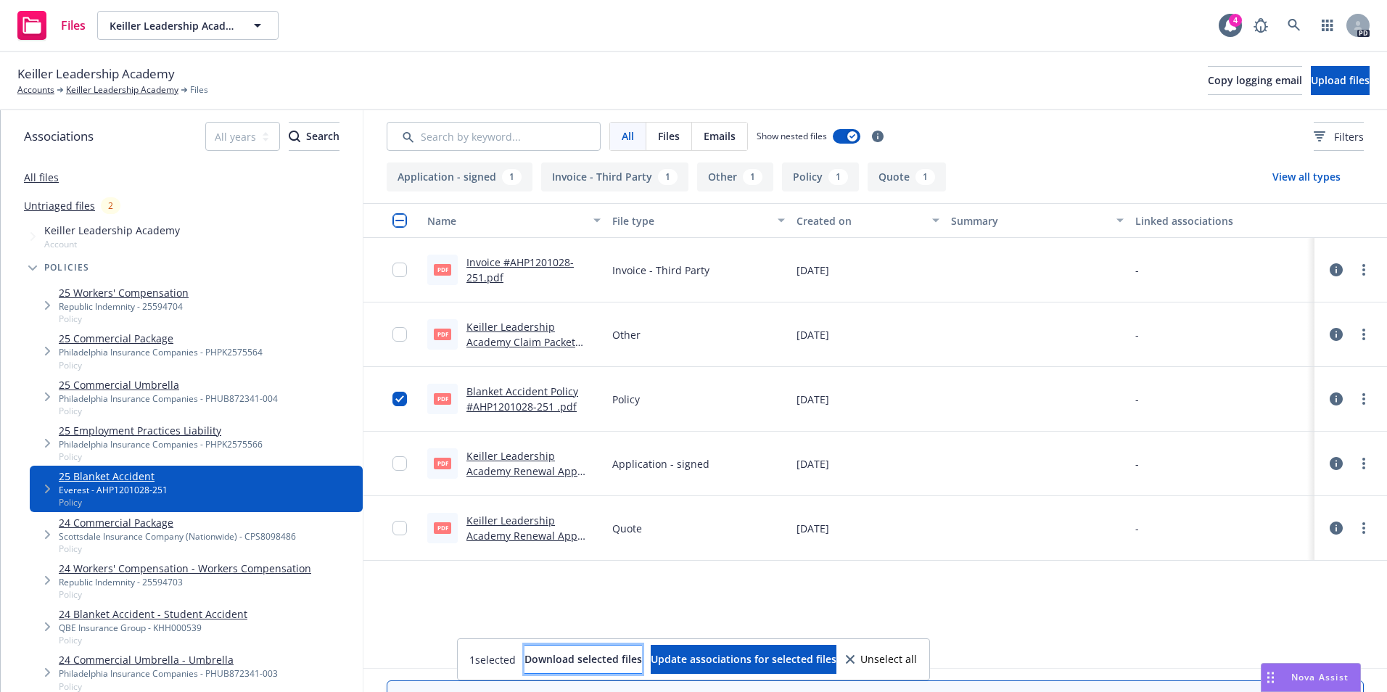
click at [584, 659] on span "Download selected files" at bounding box center [584, 659] width 118 height 14
click at [519, 385] on link "Blanket Accident Policy #AHP1201028-251 .pdf" at bounding box center [522, 399] width 112 height 29
click at [517, 394] on link "Blanket Accident Policy #AHP1201028-251 .pdf" at bounding box center [522, 399] width 112 height 29
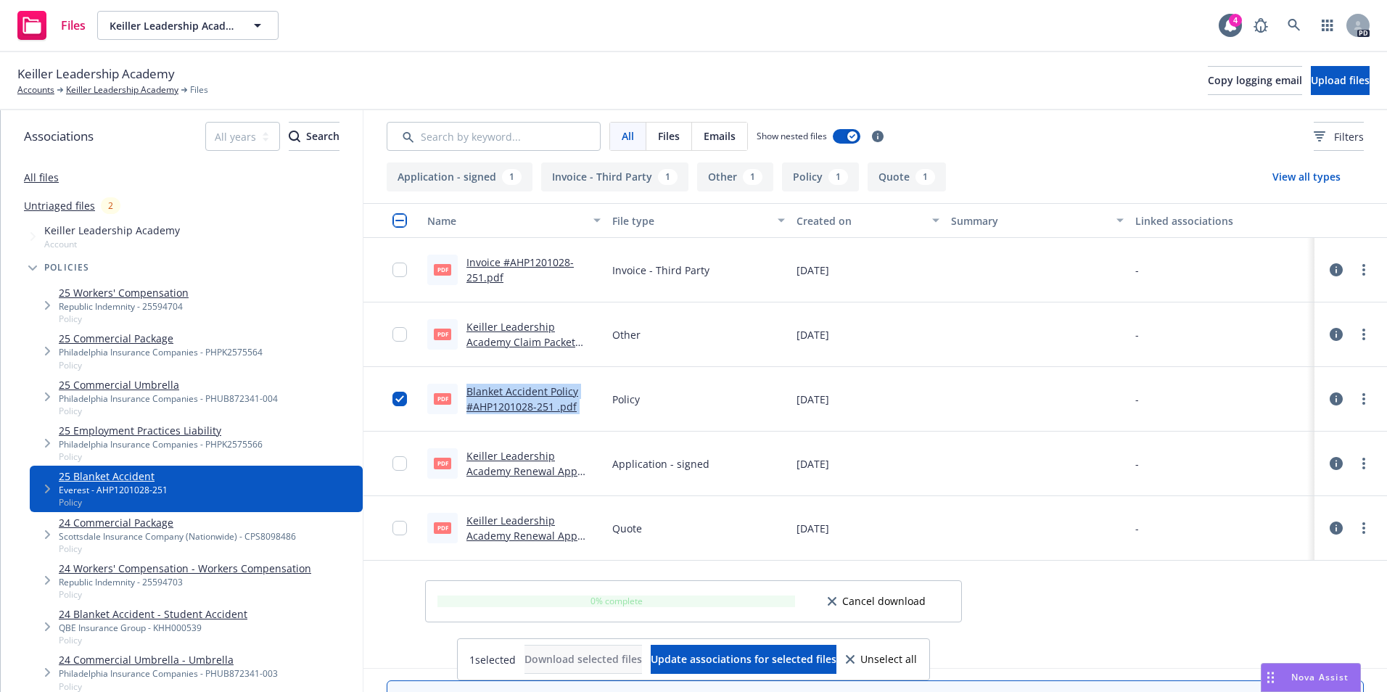
click at [517, 394] on link "Blanket Accident Policy #AHP1201028-251 .pdf" at bounding box center [522, 399] width 112 height 29
click at [776, 660] on span "Update associations for selected files" at bounding box center [744, 659] width 186 height 14
click at [493, 390] on link "Blanket Accident Policy #AHP1201028-251 .pdf" at bounding box center [522, 399] width 112 height 29
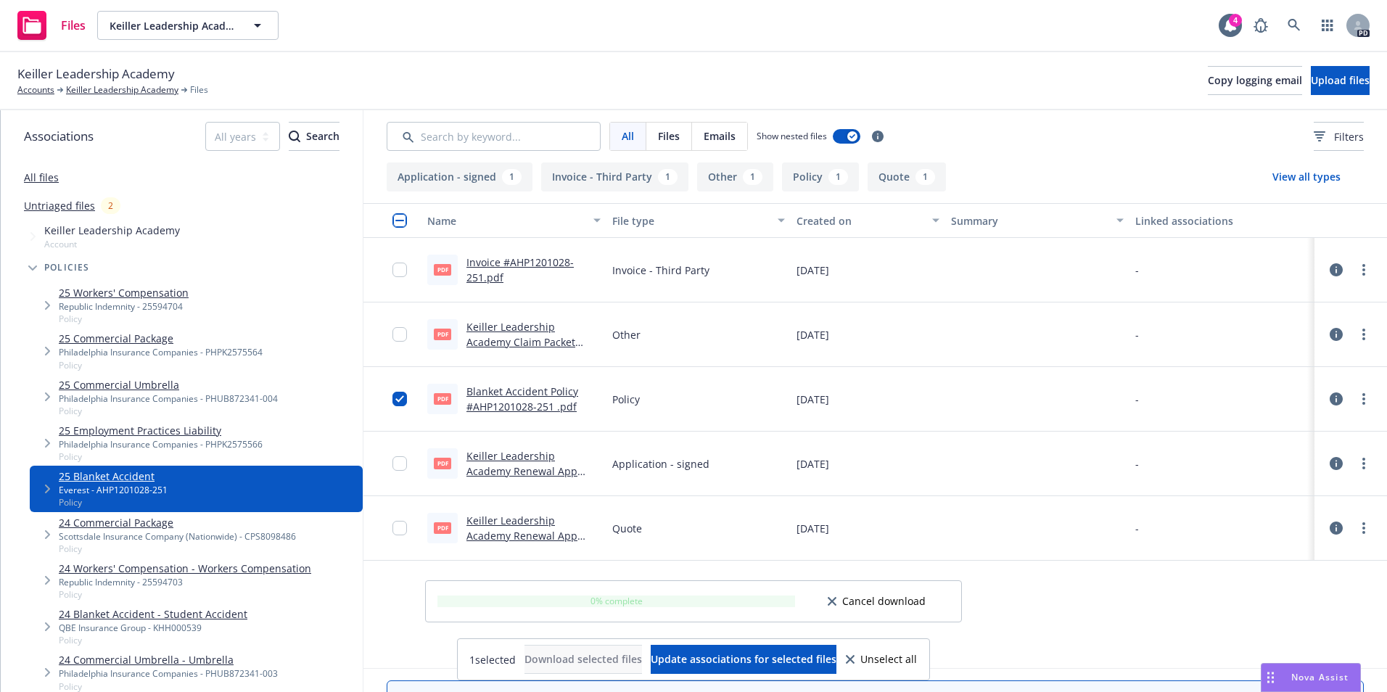
click at [681, 141] on div "Files" at bounding box center [669, 137] width 46 height 28
click at [511, 392] on link "Blanket Accident Policy #AHP1201028-251 .pdf" at bounding box center [522, 399] width 112 height 29
